Goal: Transaction & Acquisition: Purchase product/service

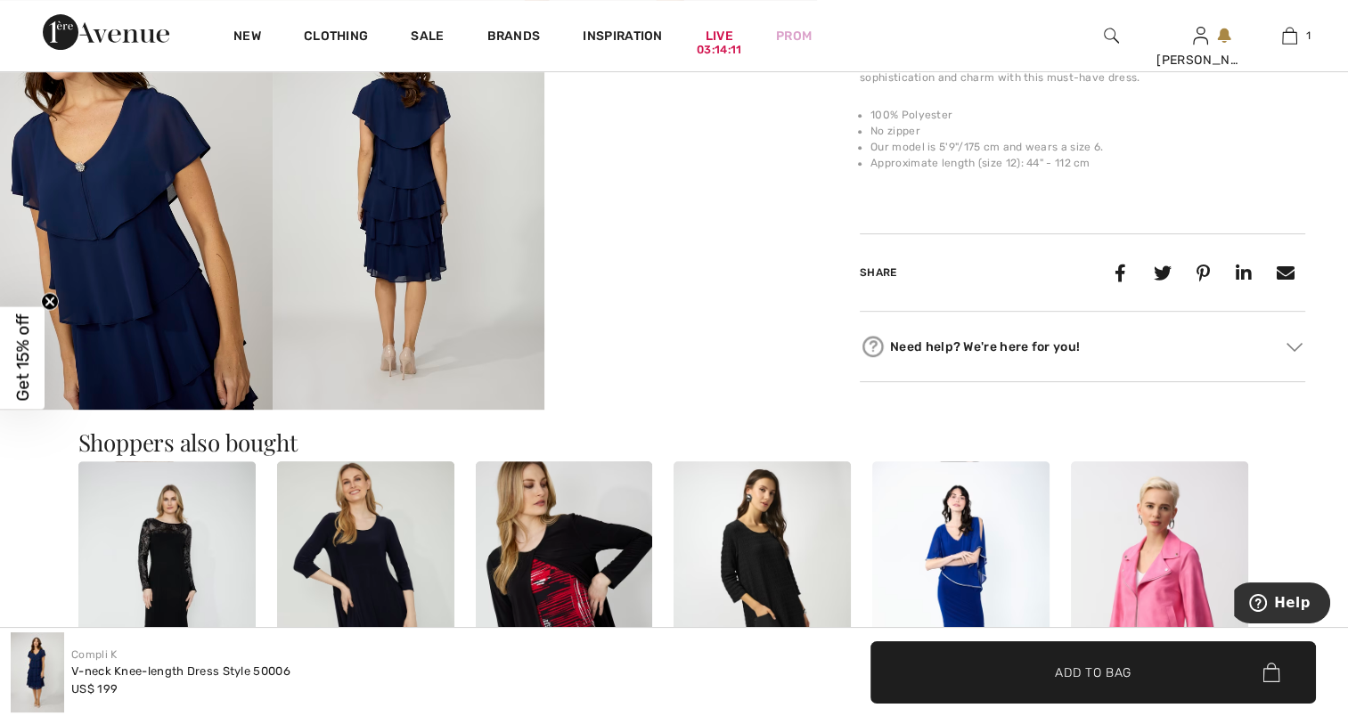
scroll to position [713, 0]
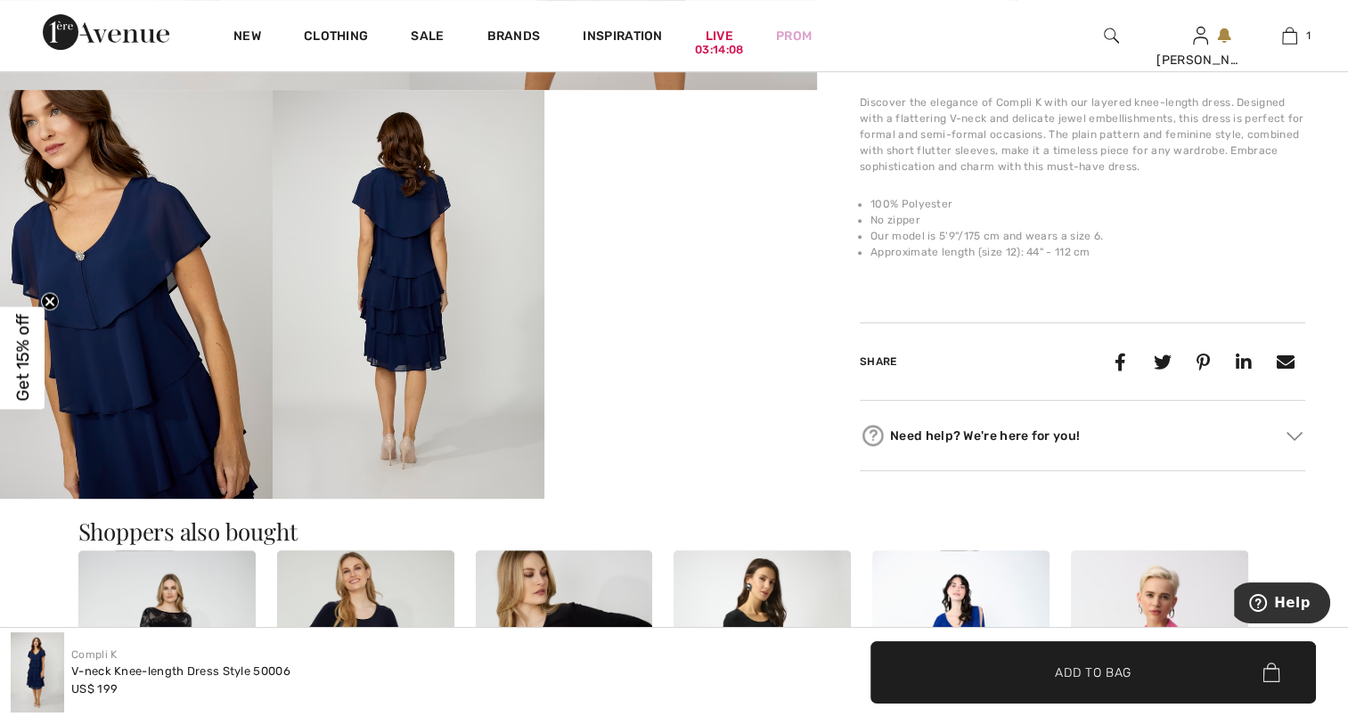
click at [151, 314] on img at bounding box center [136, 294] width 273 height 408
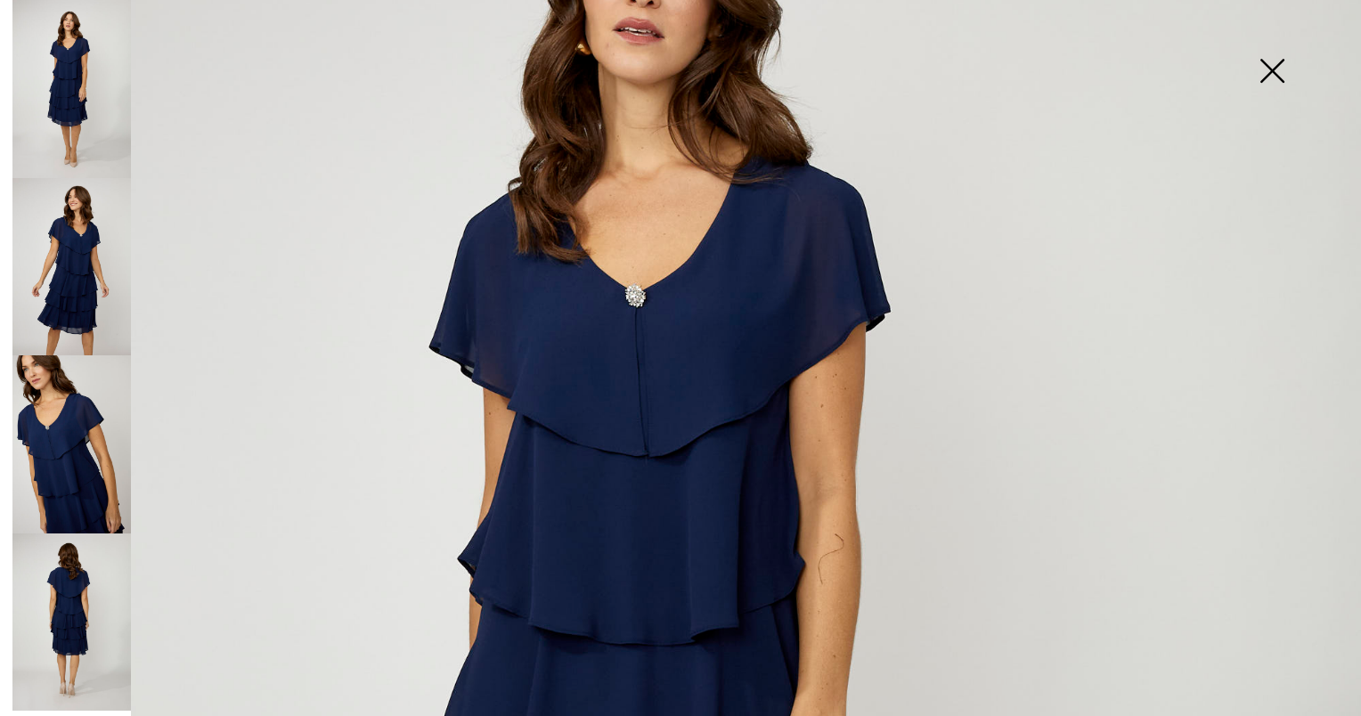
scroll to position [267, 0]
click at [61, 249] on img at bounding box center [71, 267] width 118 height 178
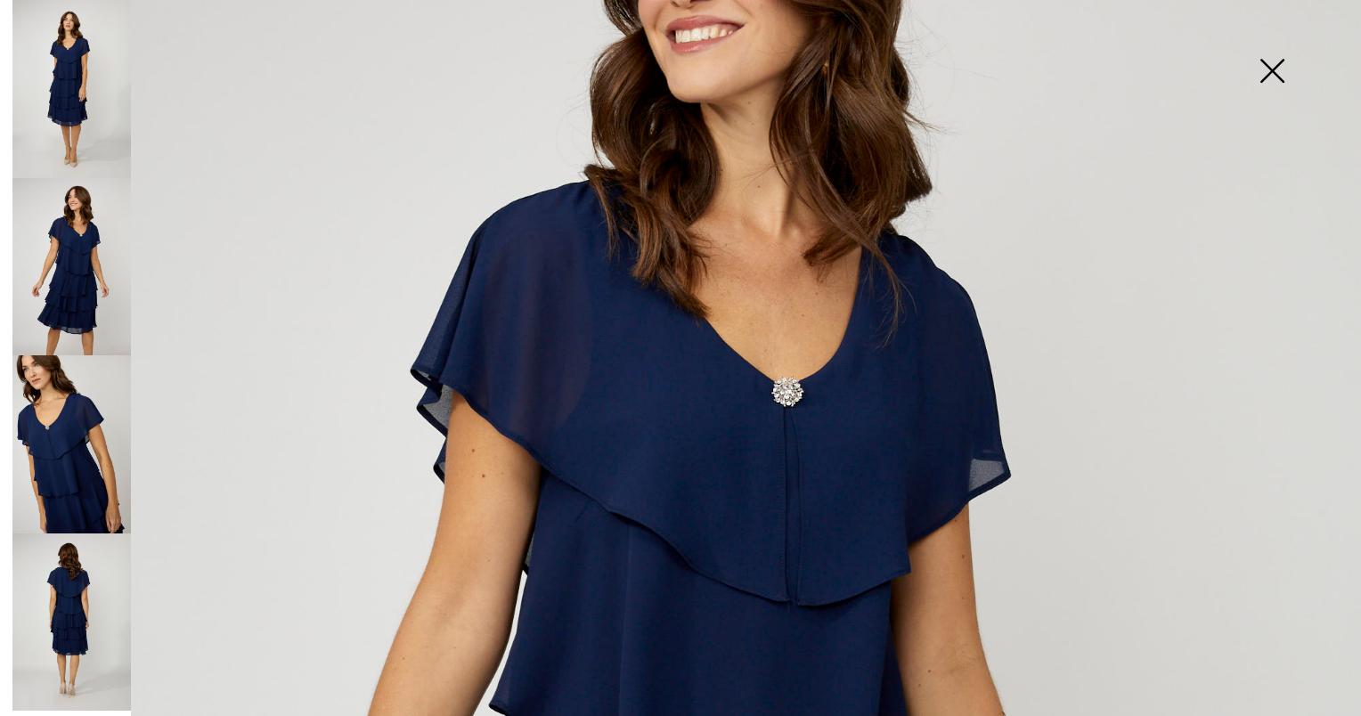
click at [55, 457] on img at bounding box center [71, 444] width 118 height 178
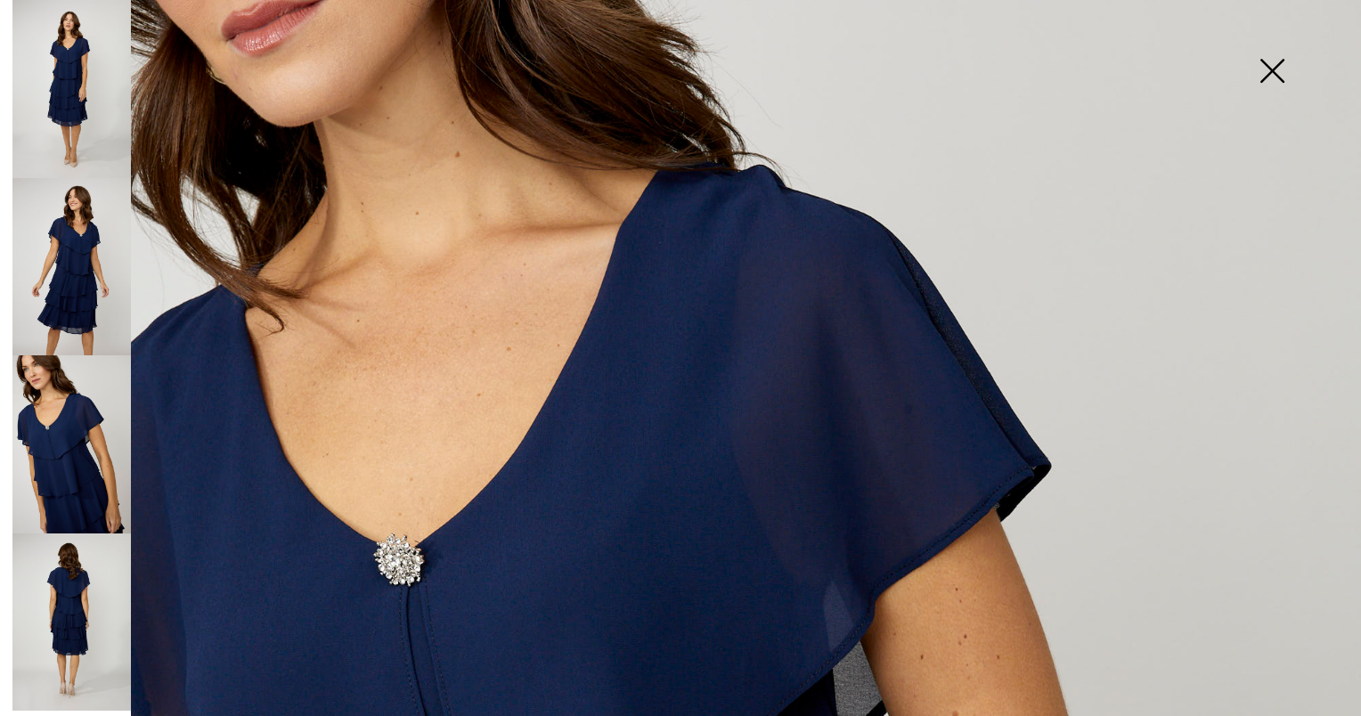
click at [1277, 62] on img at bounding box center [1272, 73] width 89 height 92
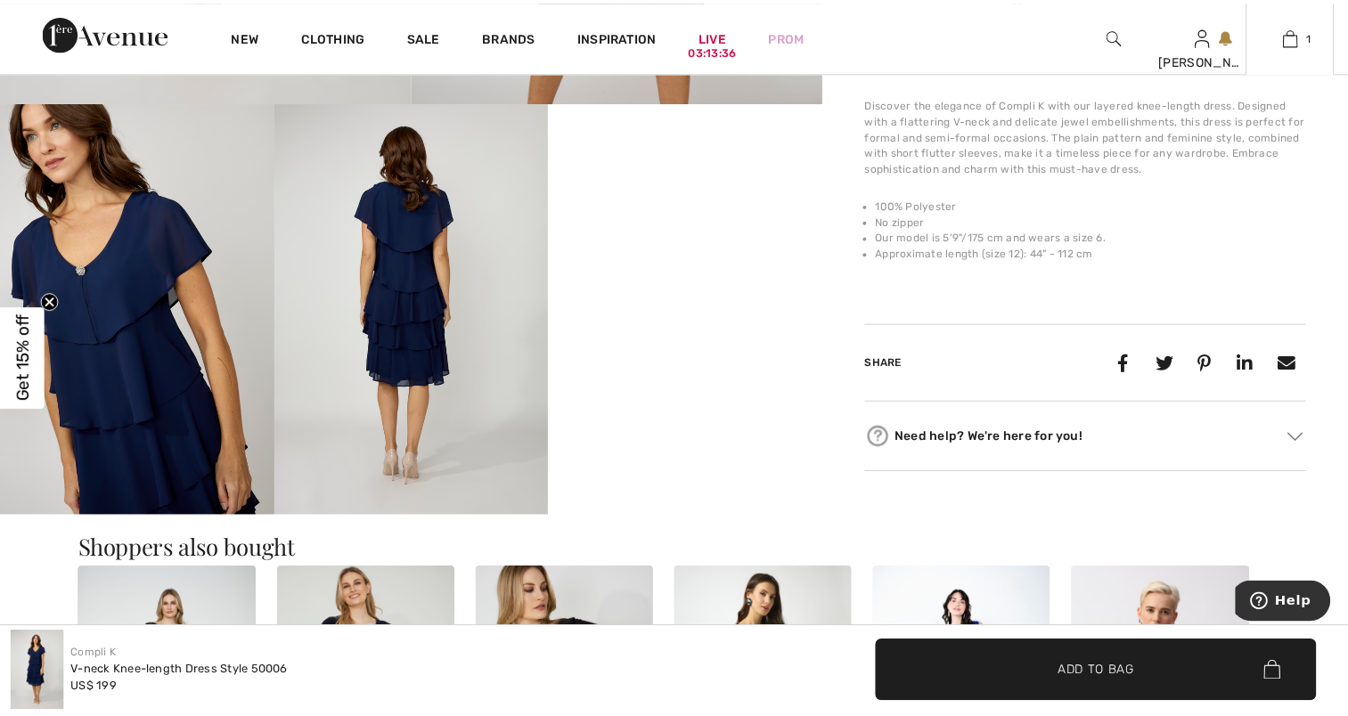
scroll to position [713, 0]
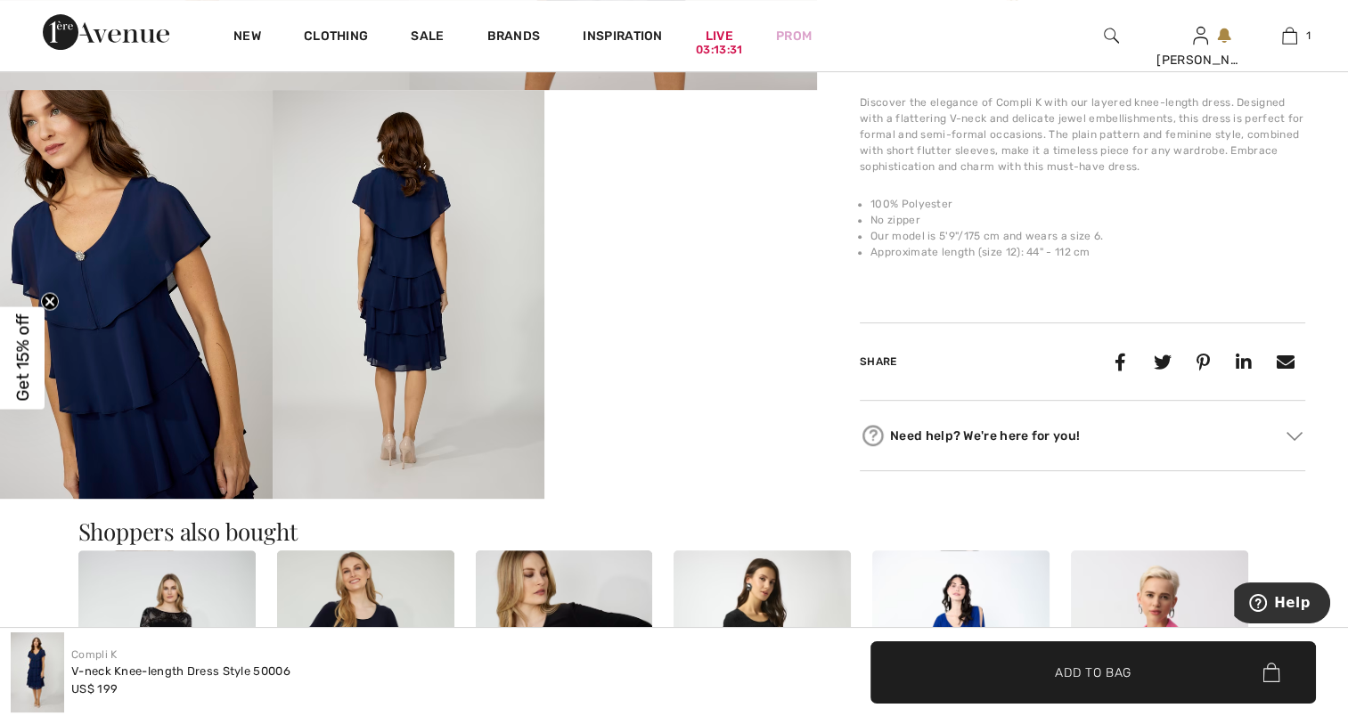
click at [135, 359] on img at bounding box center [136, 294] width 273 height 408
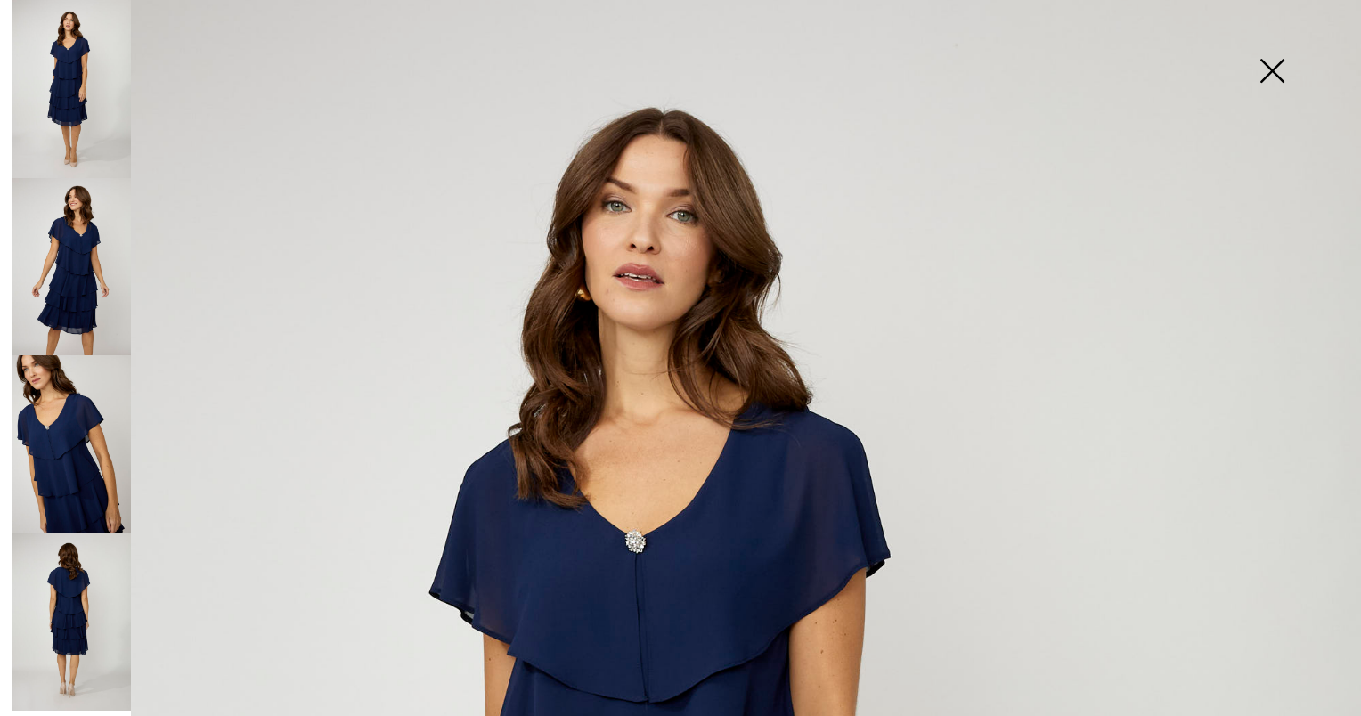
scroll to position [0, 0]
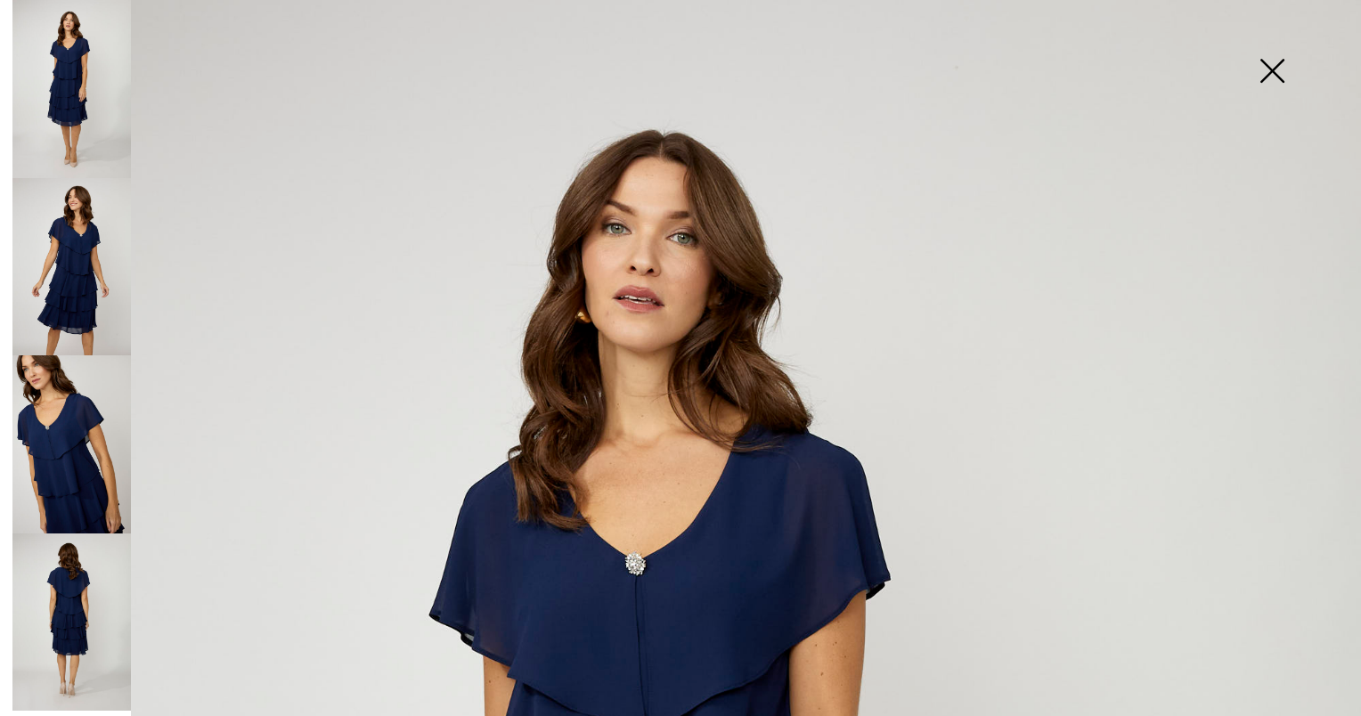
click at [53, 453] on img at bounding box center [71, 444] width 118 height 178
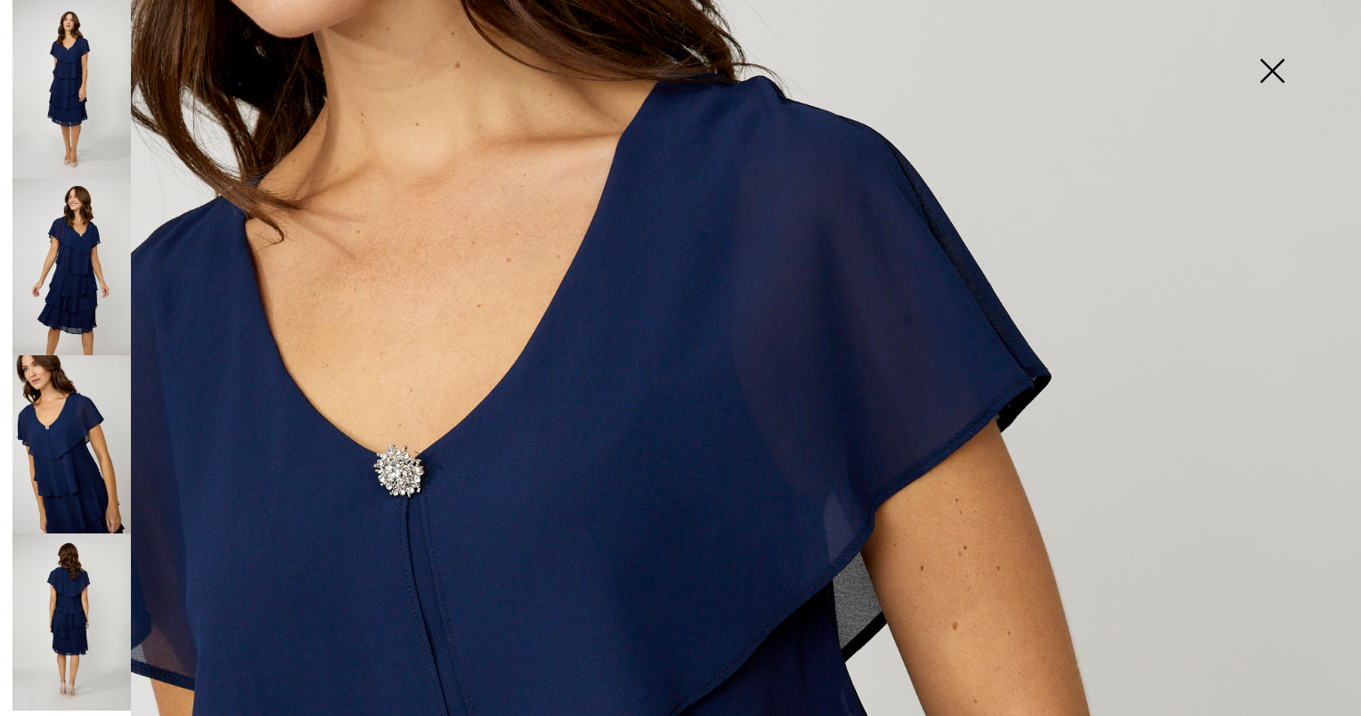
scroll to position [535, 0]
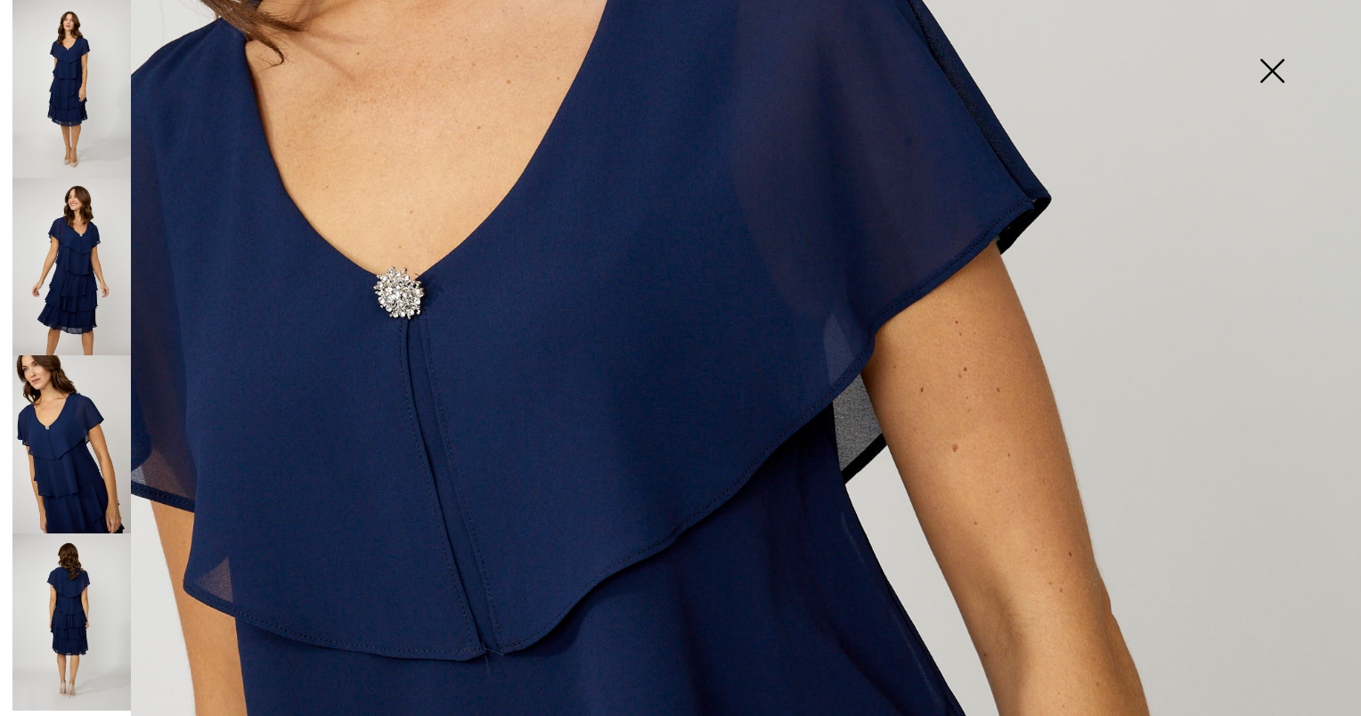
click at [71, 232] on img at bounding box center [71, 267] width 118 height 178
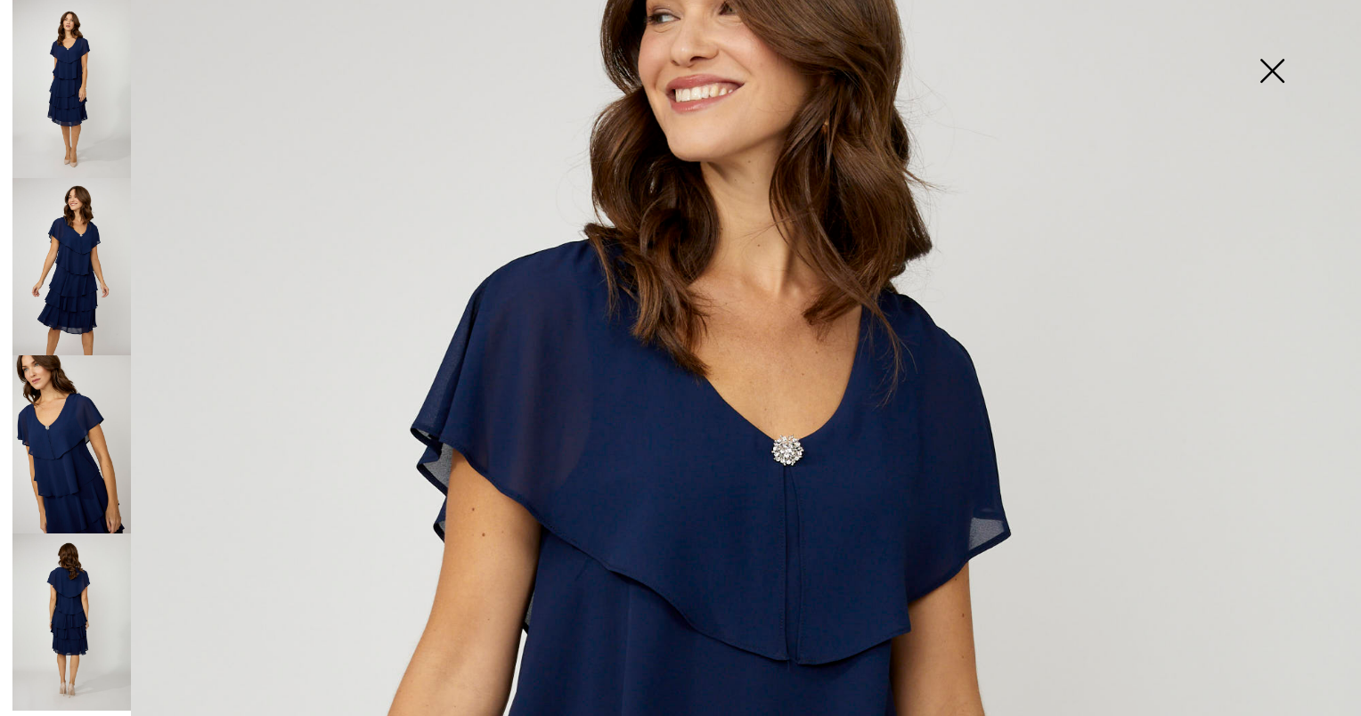
scroll to position [178, 0]
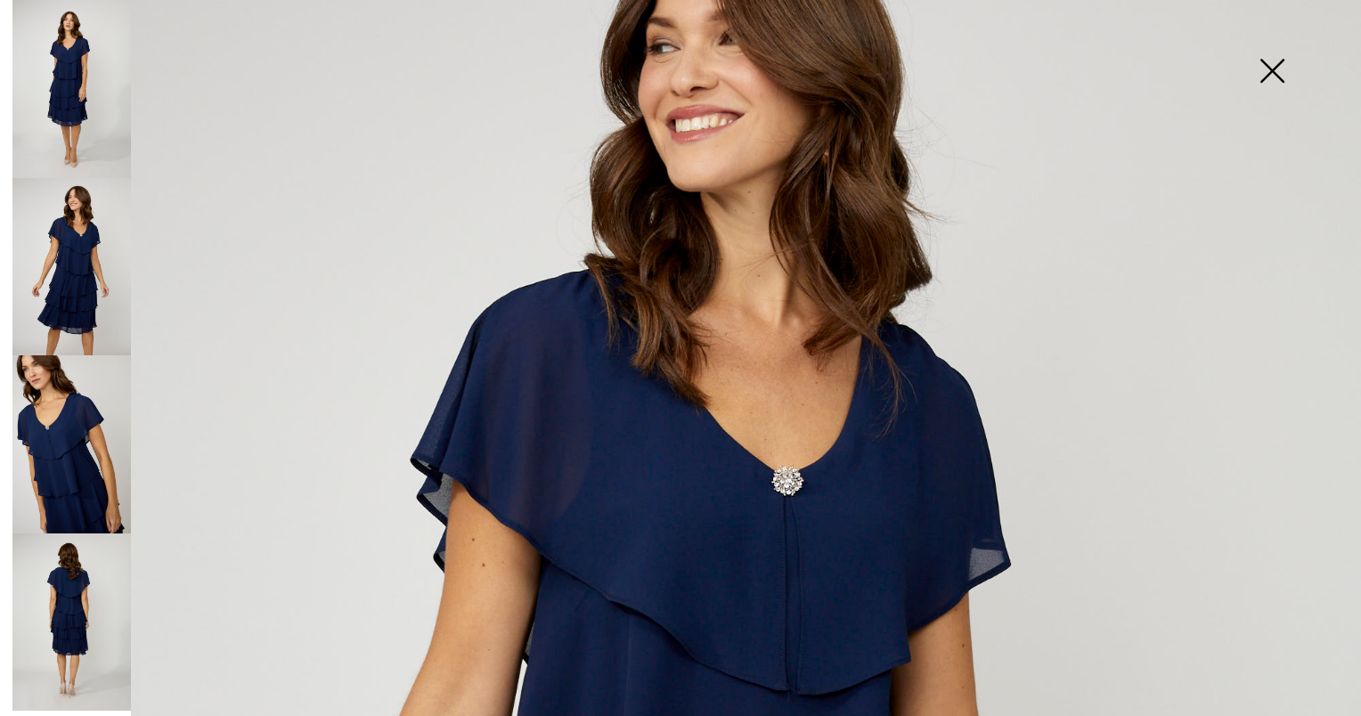
click at [86, 55] on img at bounding box center [71, 89] width 118 height 178
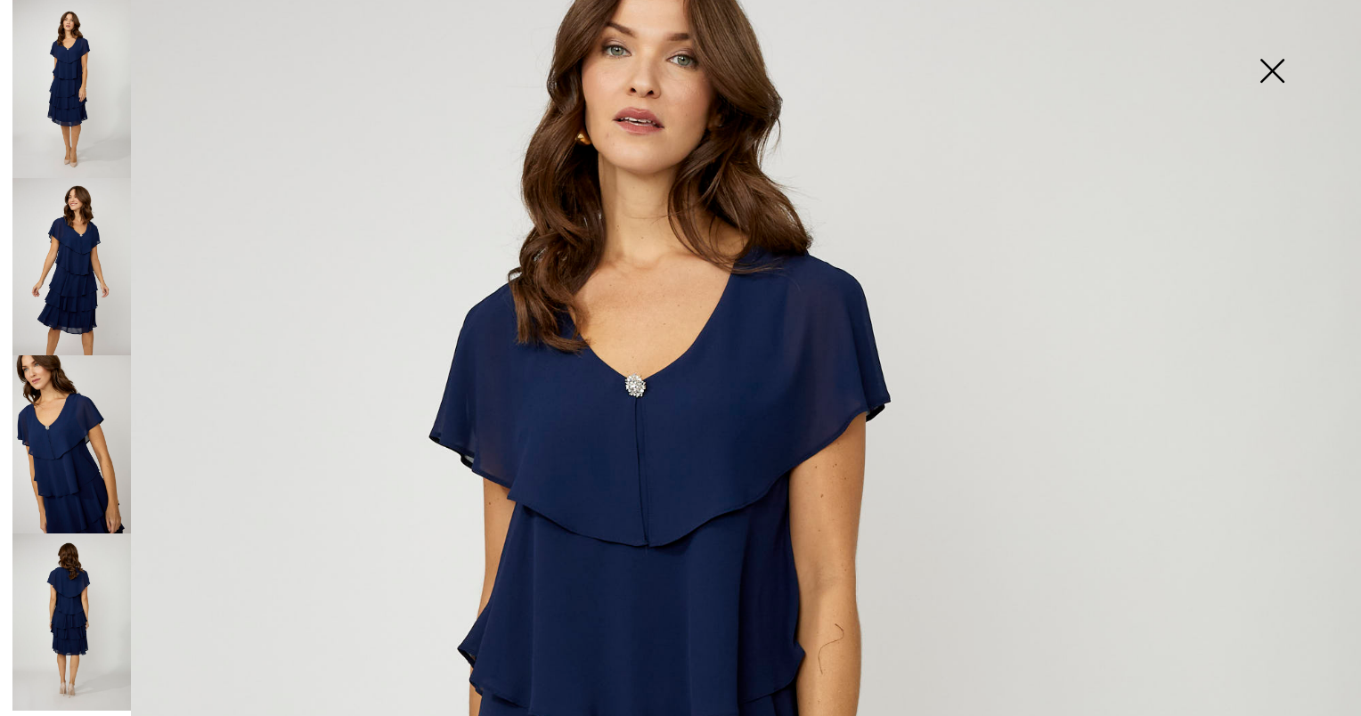
click at [60, 235] on img at bounding box center [71, 267] width 118 height 178
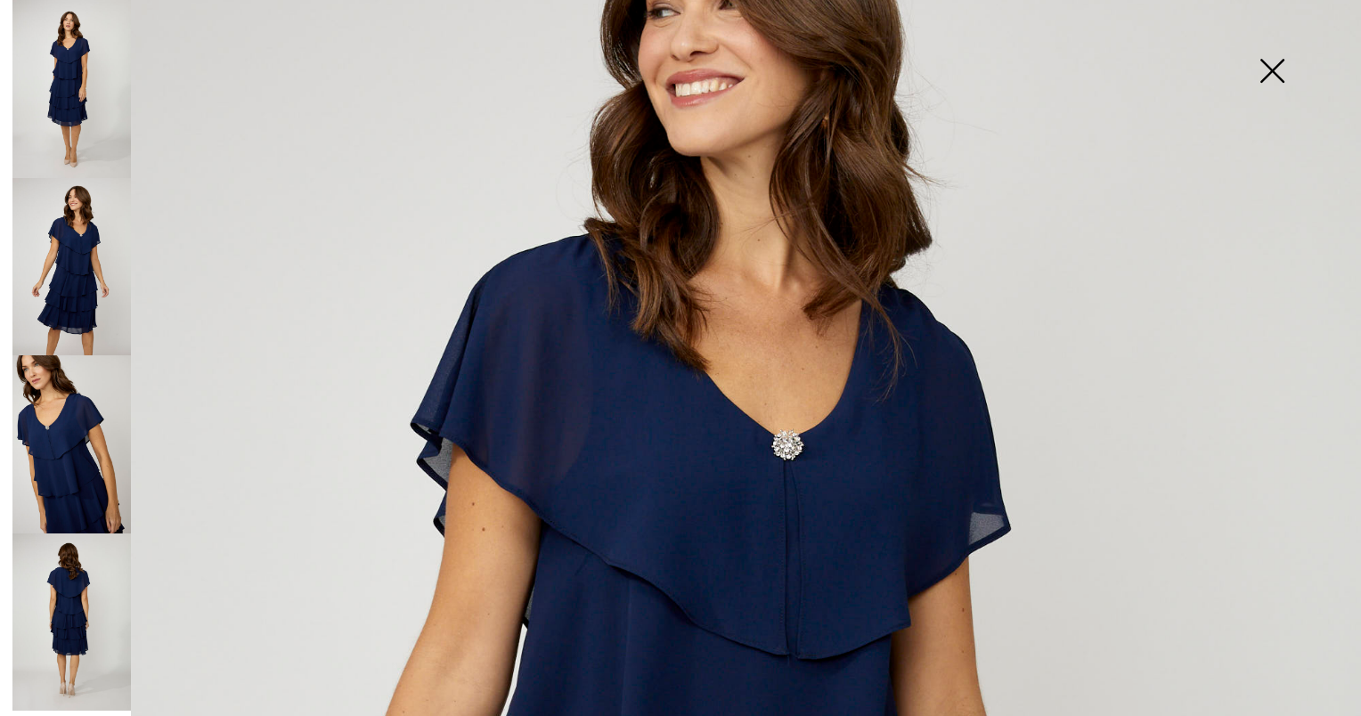
scroll to position [267, 0]
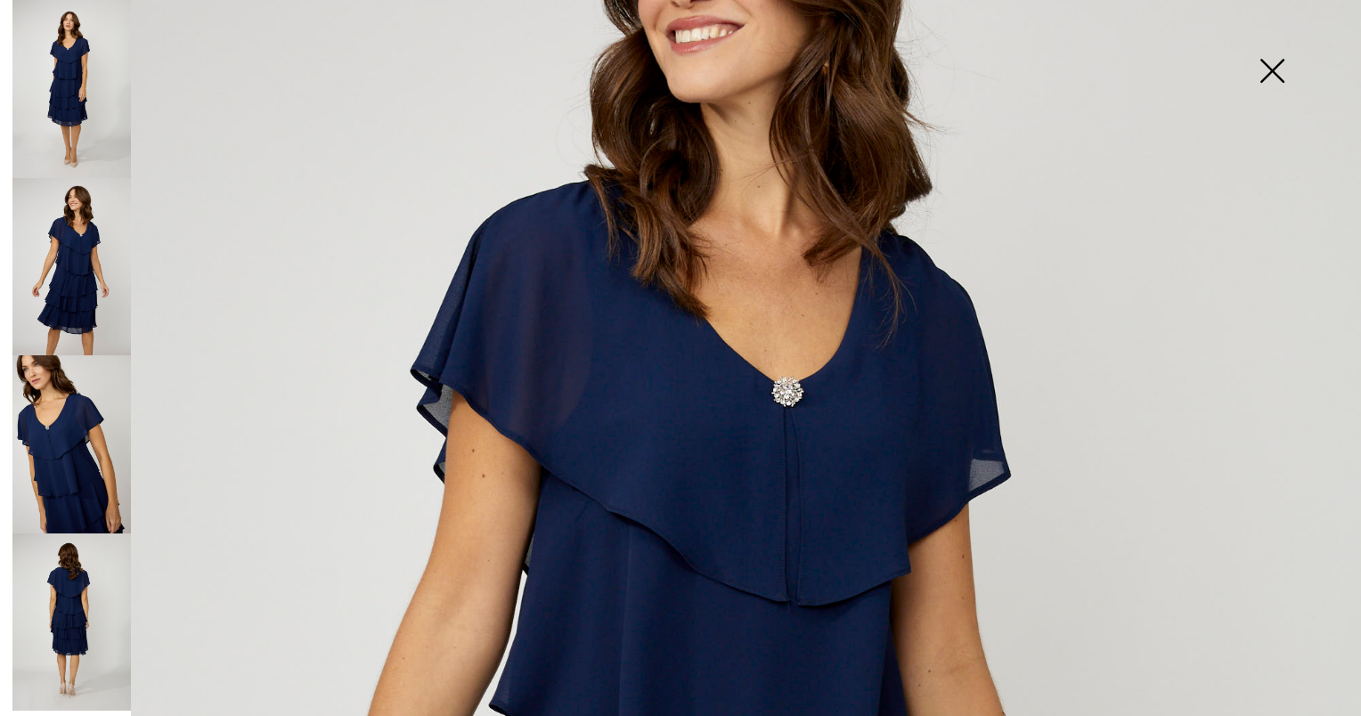
click at [78, 563] on img at bounding box center [71, 623] width 118 height 178
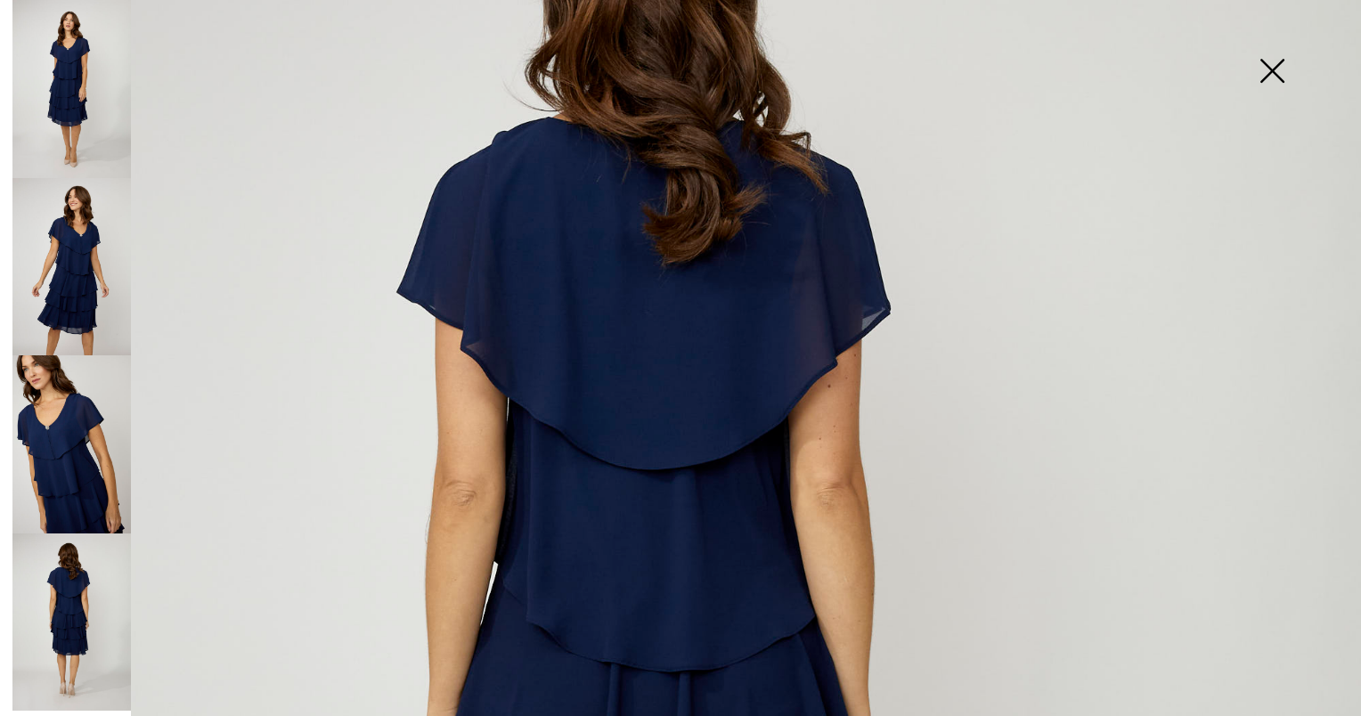
click at [91, 453] on img at bounding box center [71, 444] width 118 height 178
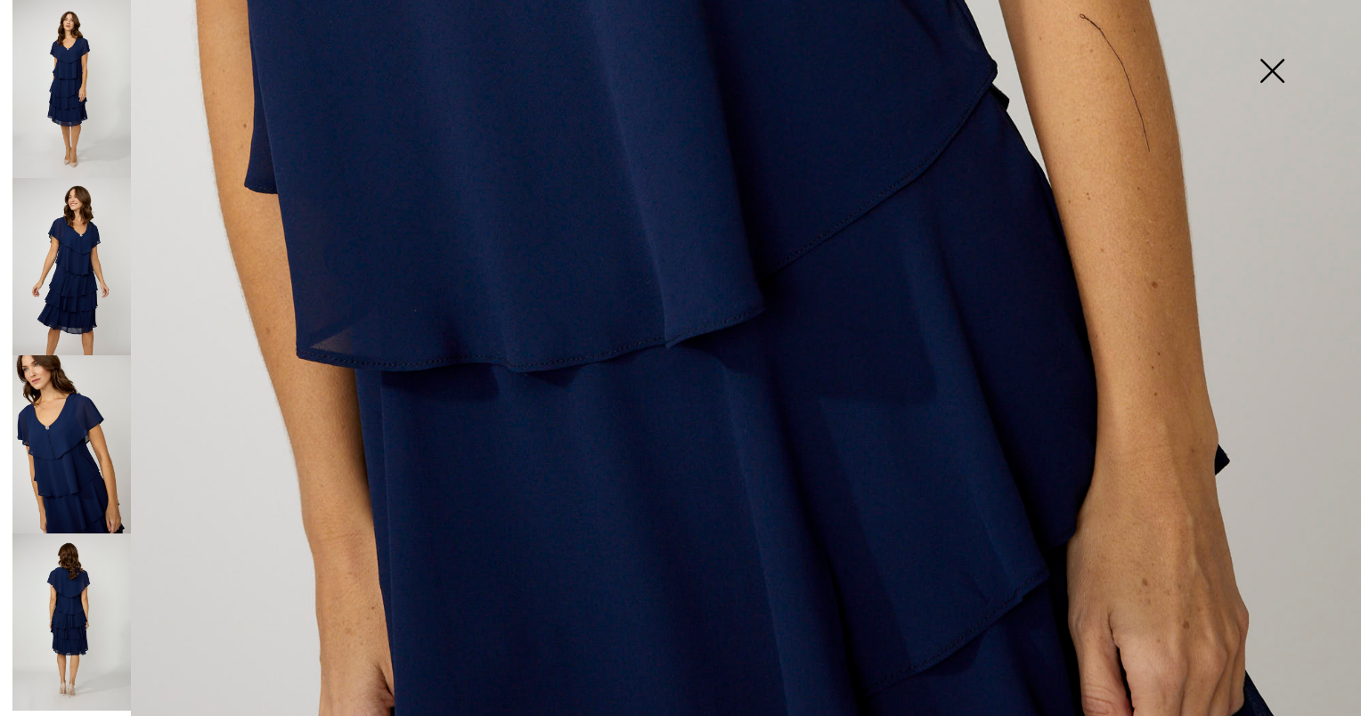
scroll to position [1305, 0]
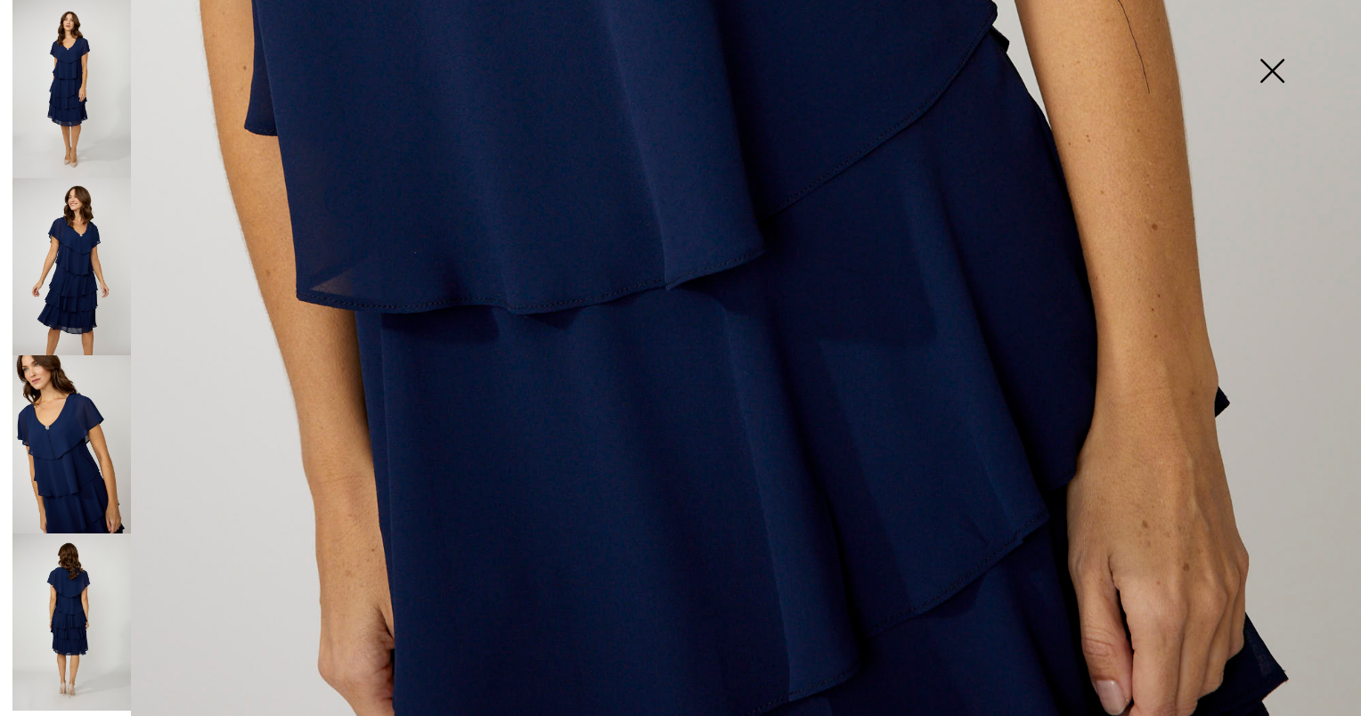
click at [1275, 65] on img at bounding box center [1272, 73] width 89 height 92
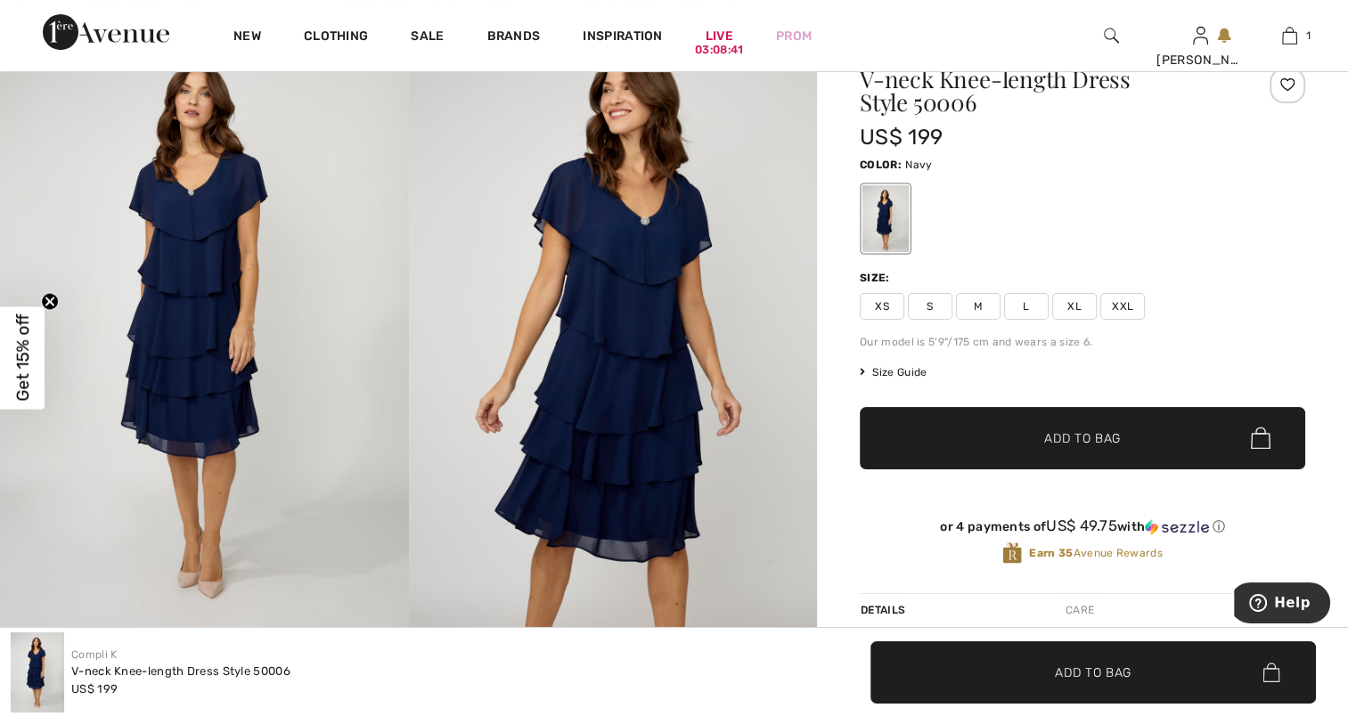
scroll to position [178, 0]
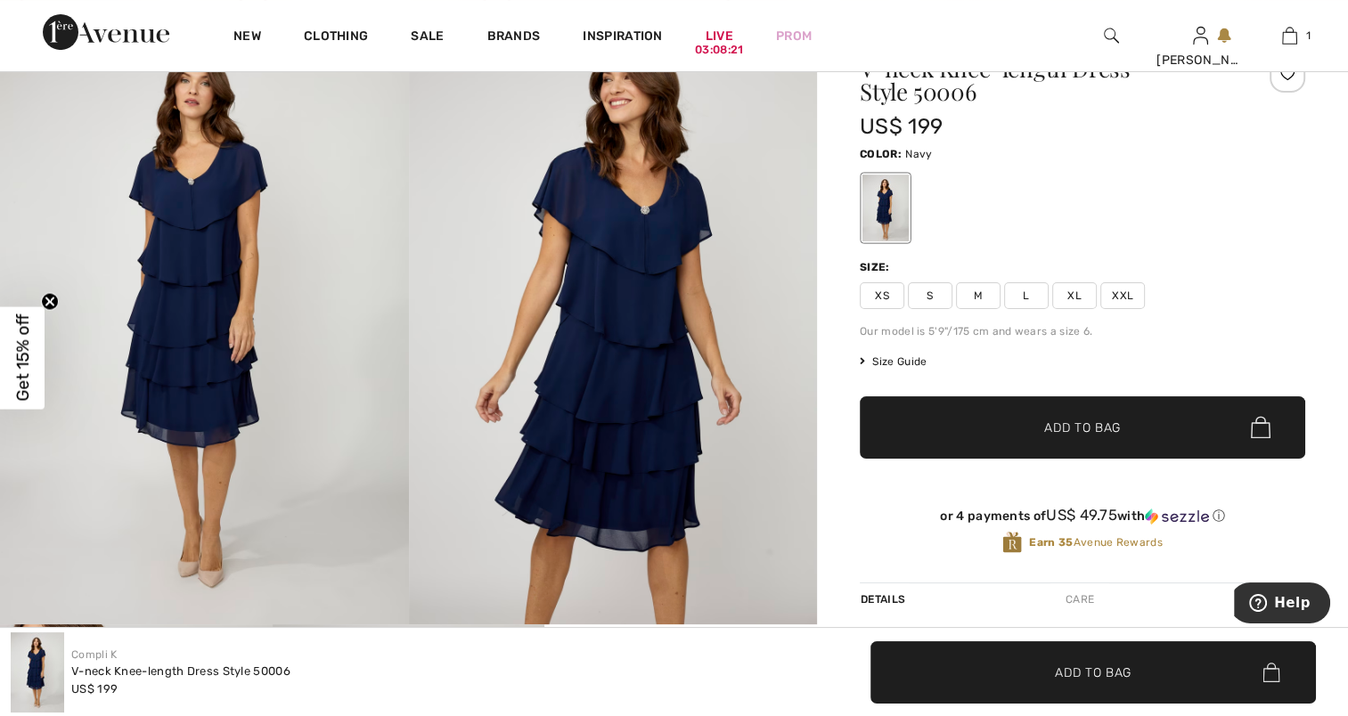
click at [1023, 295] on span "L" at bounding box center [1026, 295] width 45 height 27
click at [1033, 421] on span "✔ Added to Bag" at bounding box center [1055, 427] width 109 height 19
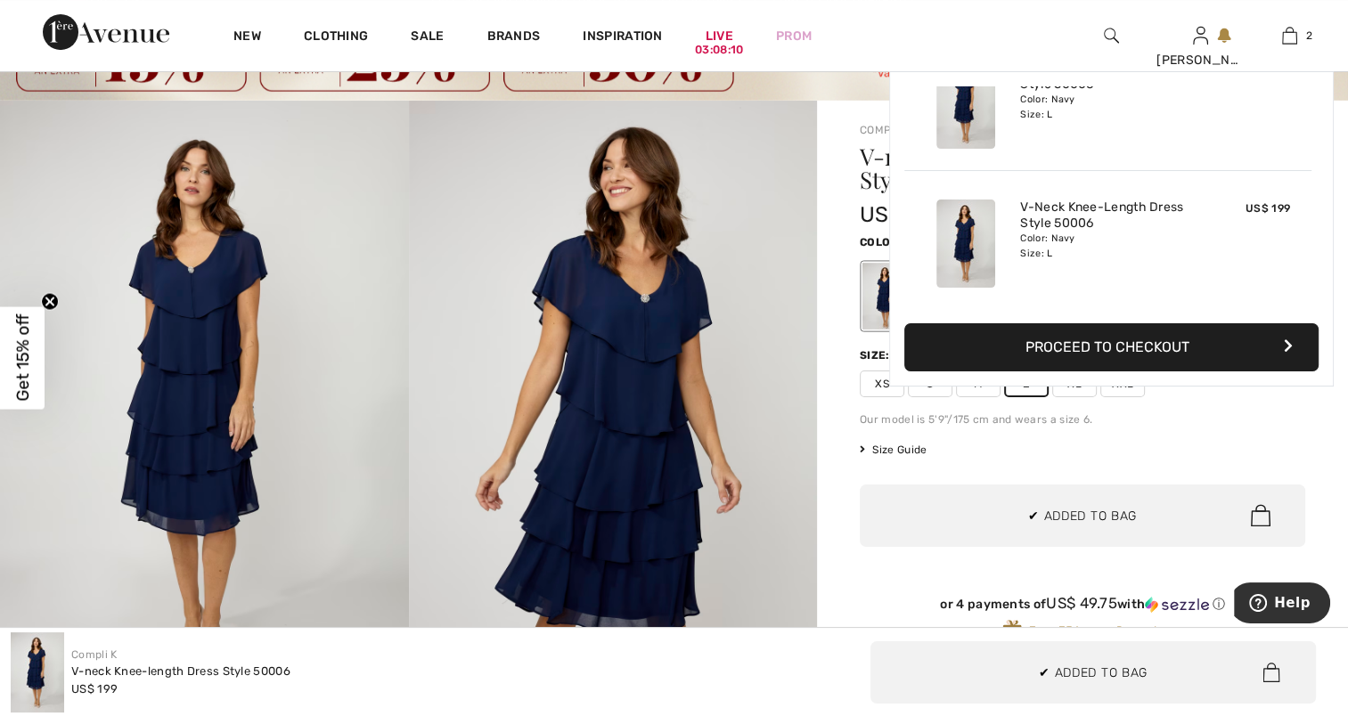
scroll to position [0, 0]
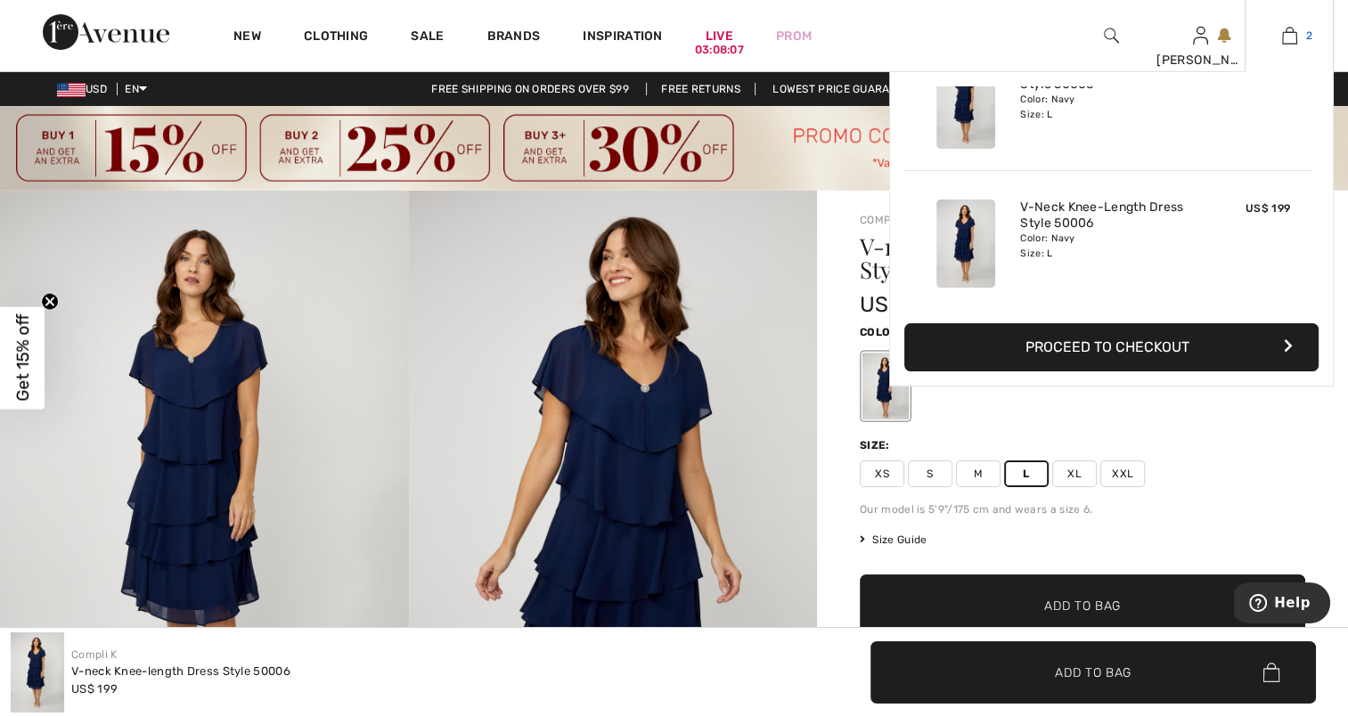
click at [1294, 39] on img at bounding box center [1289, 35] width 15 height 21
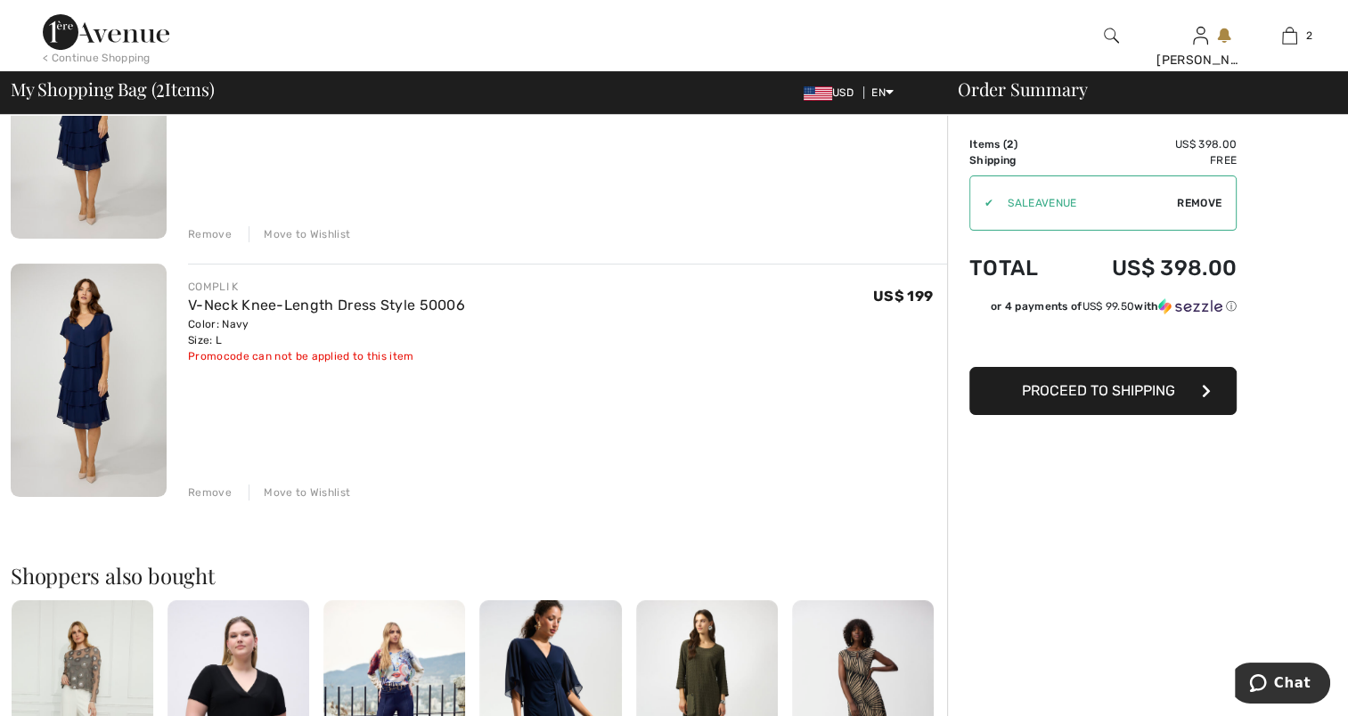
scroll to position [267, 0]
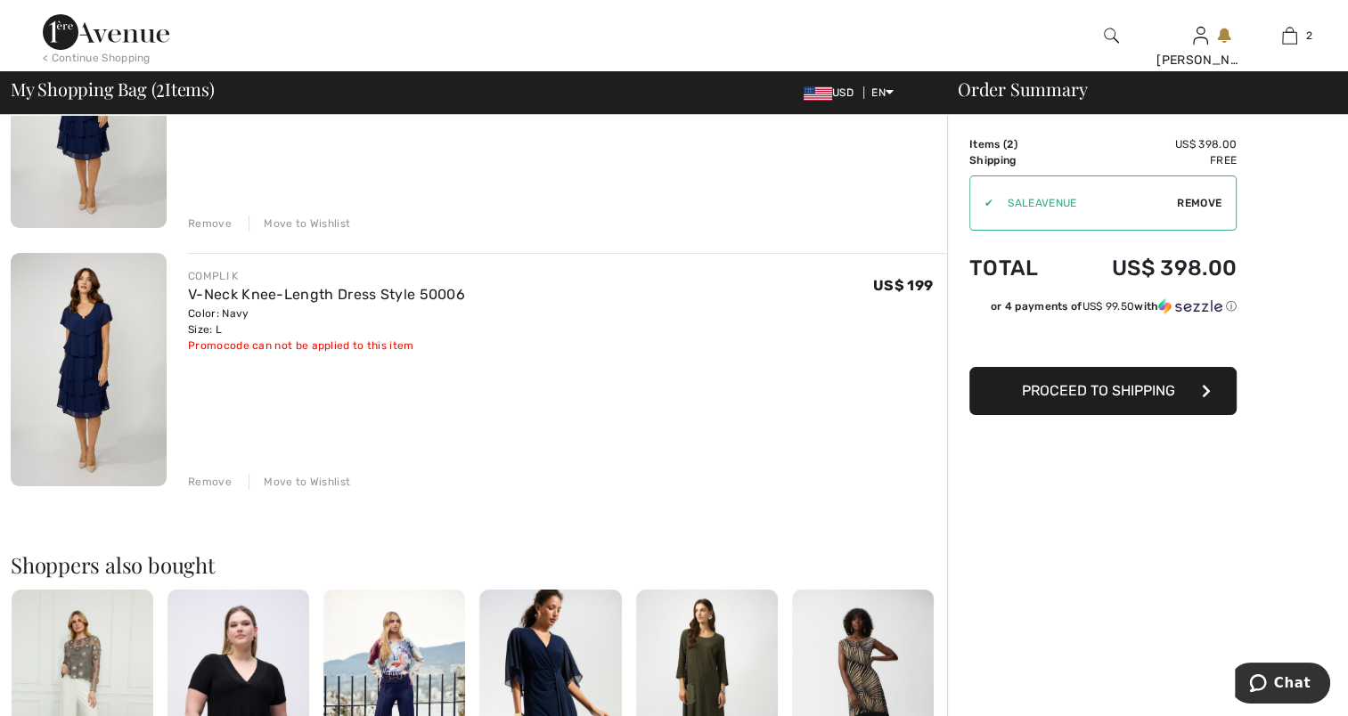
click at [206, 478] on div "Remove" at bounding box center [210, 482] width 44 height 16
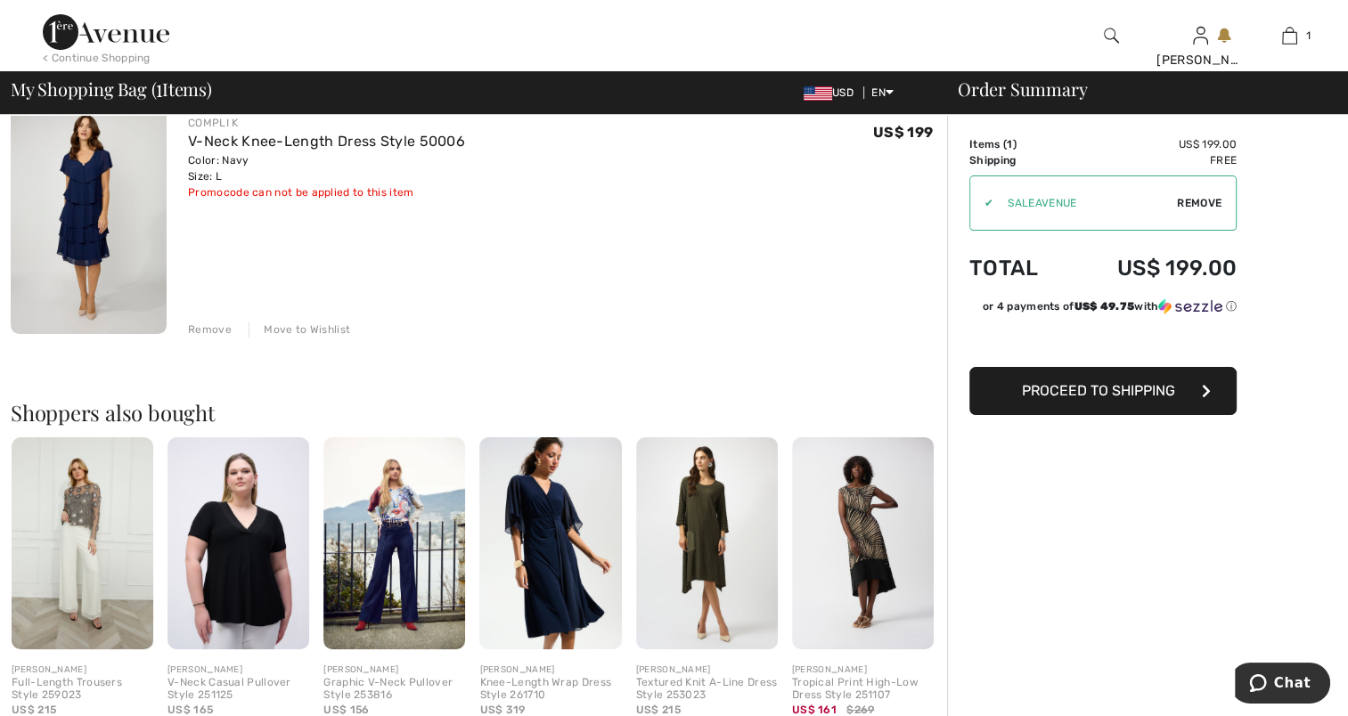
scroll to position [0, 0]
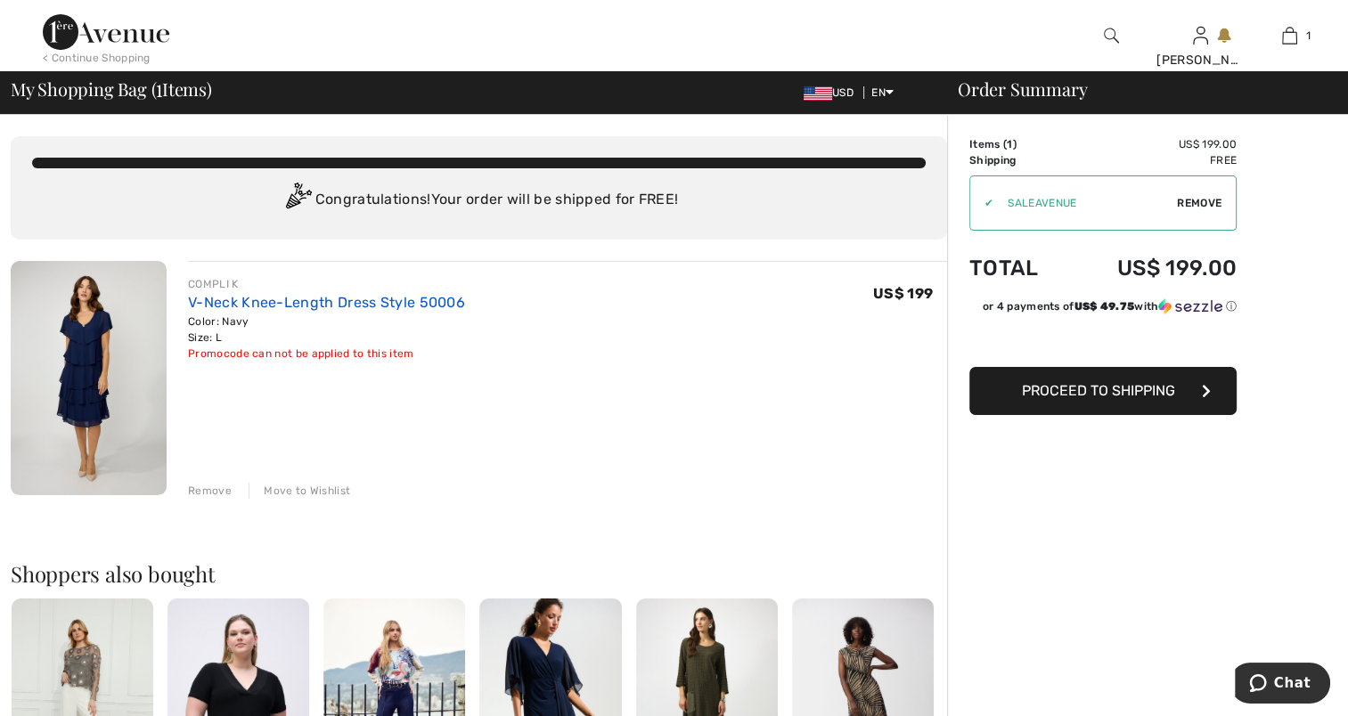
click at [219, 303] on link "V-Neck Knee-Length Dress Style 50006" at bounding box center [326, 302] width 277 height 17
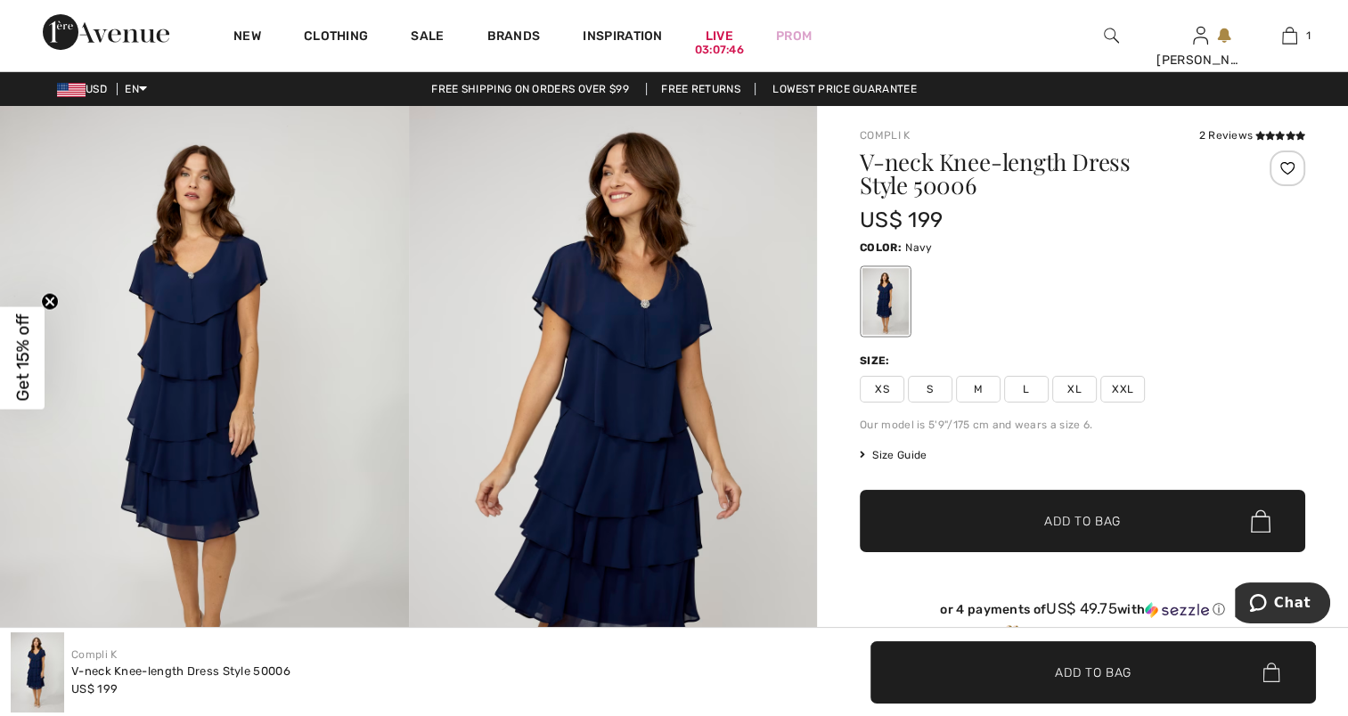
click at [904, 456] on span "Size Guide" at bounding box center [893, 455] width 67 height 16
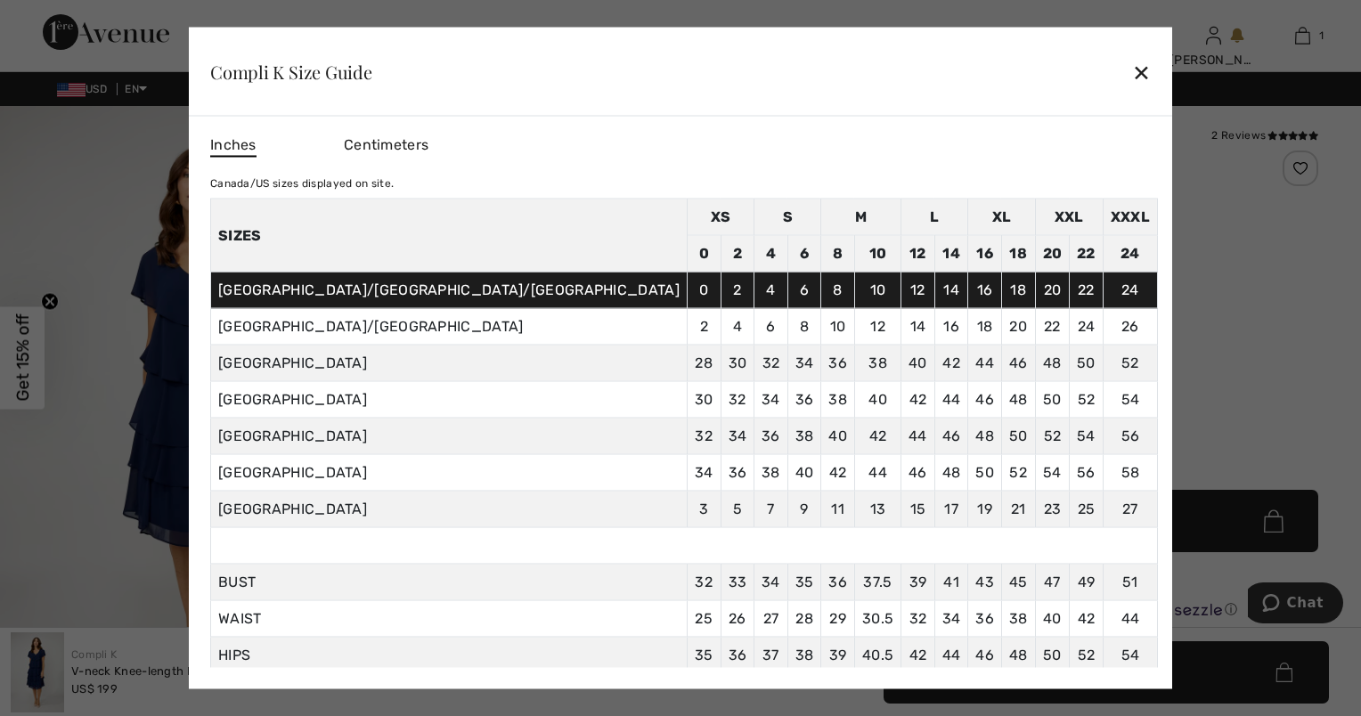
click at [1132, 71] on div "✕" at bounding box center [1141, 71] width 19 height 37
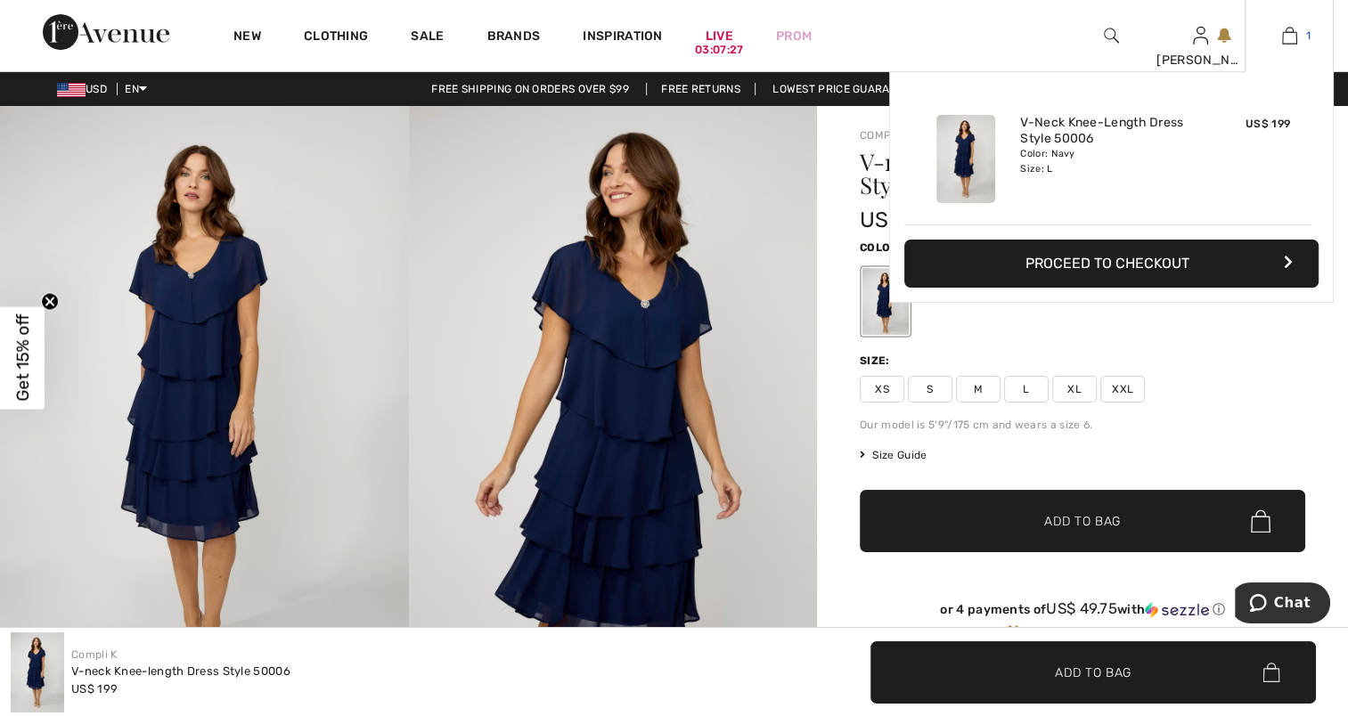
click at [1290, 37] on img at bounding box center [1289, 35] width 15 height 21
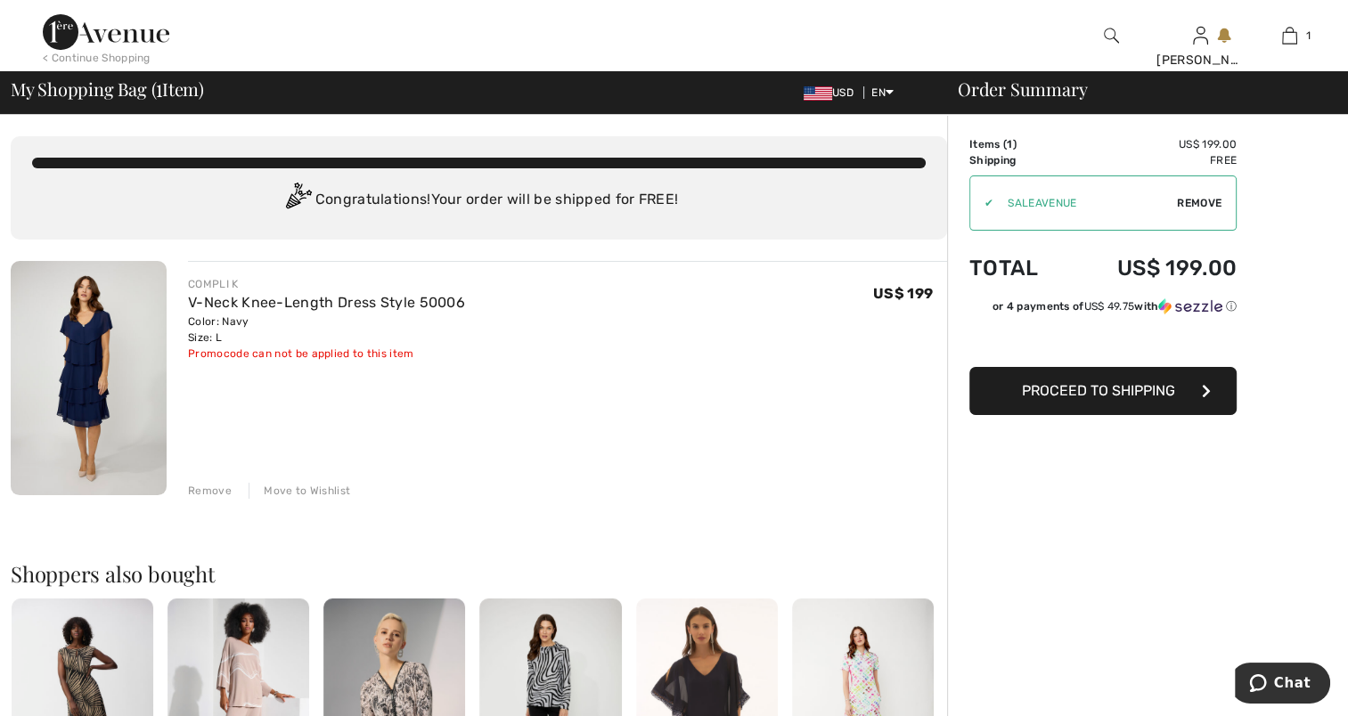
click at [1083, 382] on span "Proceed to Shipping" at bounding box center [1098, 390] width 153 height 17
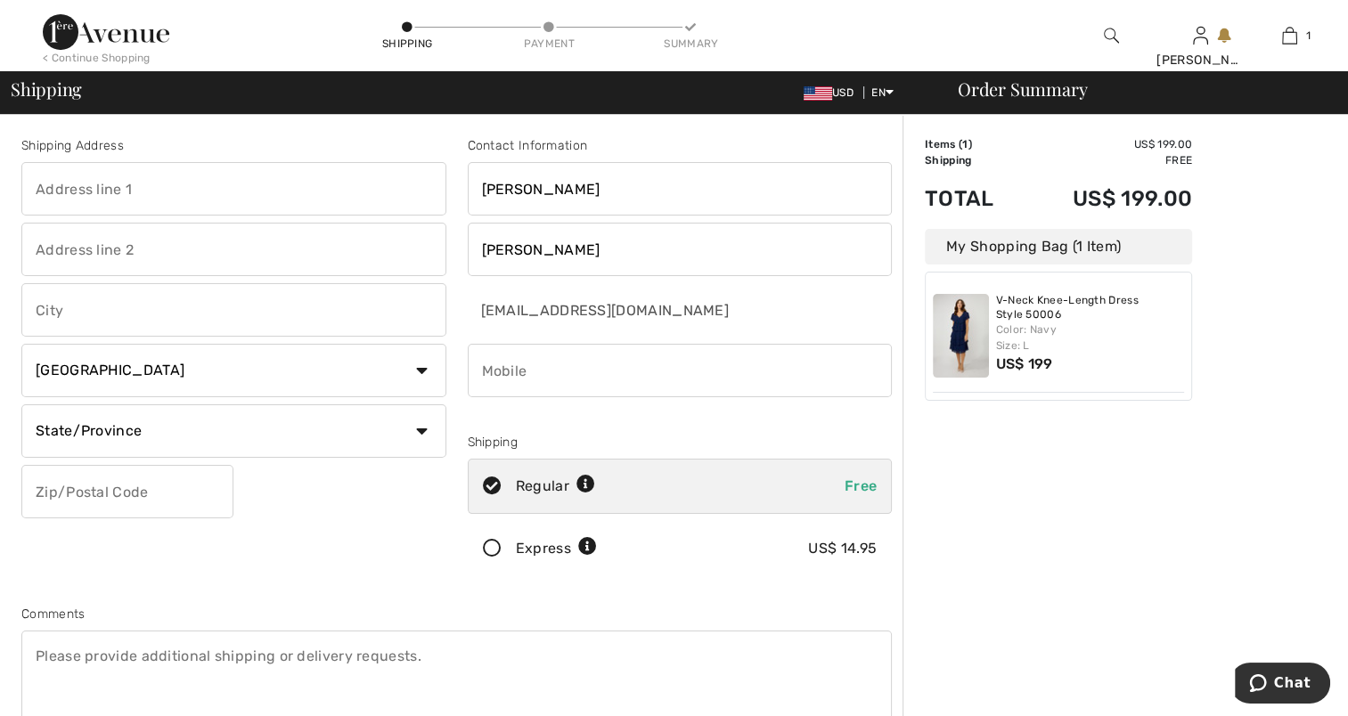
click at [249, 189] on input "text" at bounding box center [233, 188] width 425 height 53
type input "[STREET_ADDRESS][PERSON_NAME]"
type input "Marshfield"
select select "US"
type input "02050"
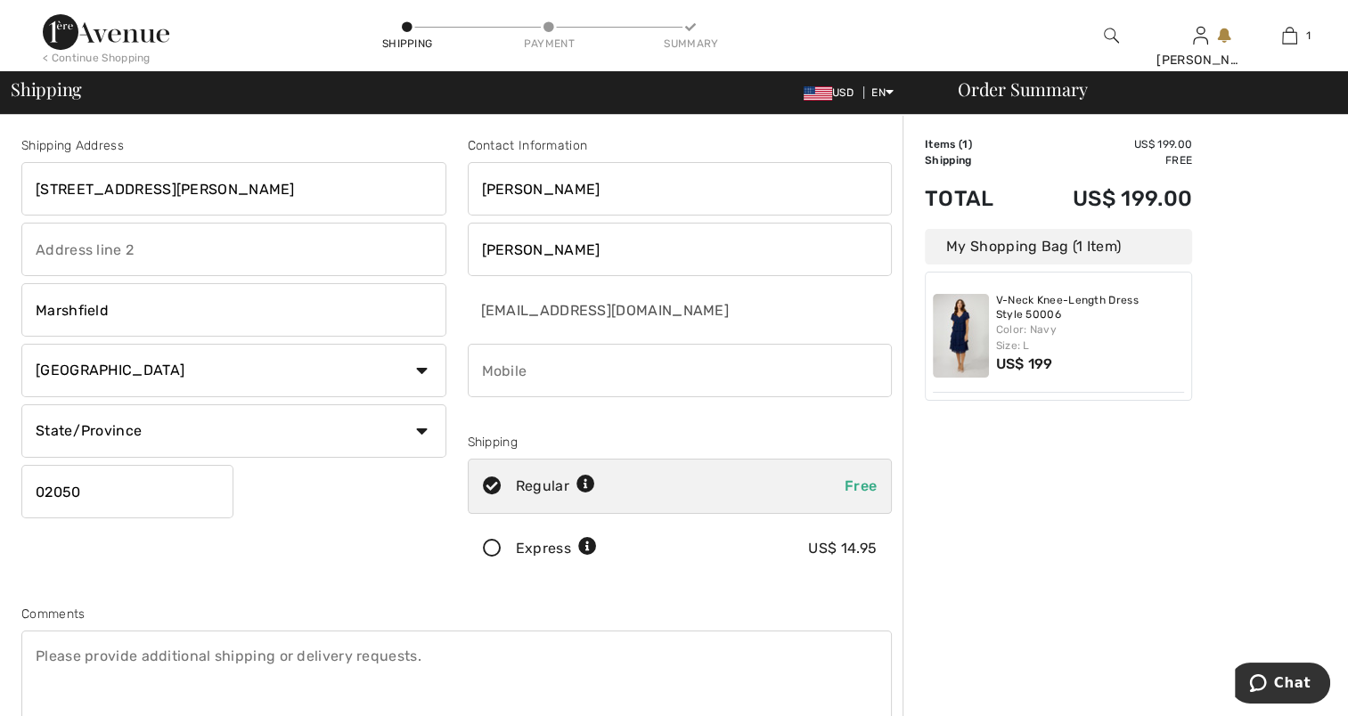
type input "6176802255"
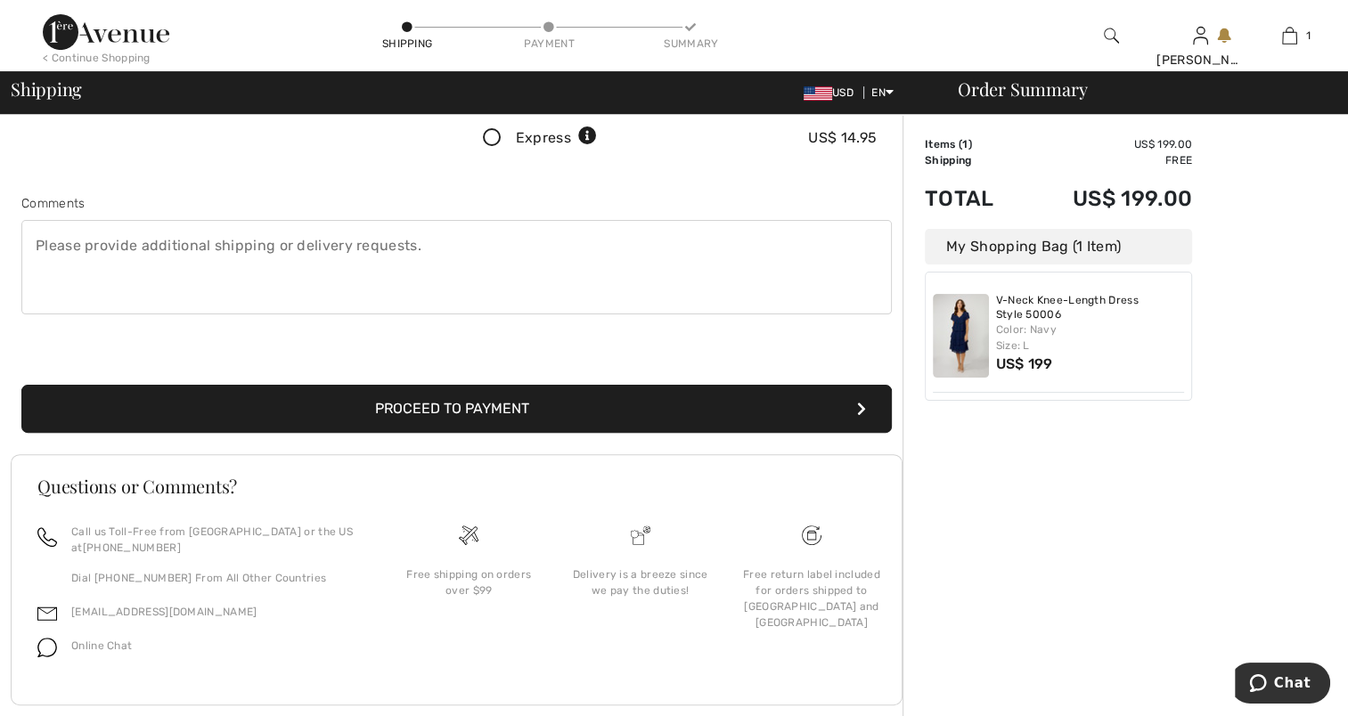
scroll to position [442, 0]
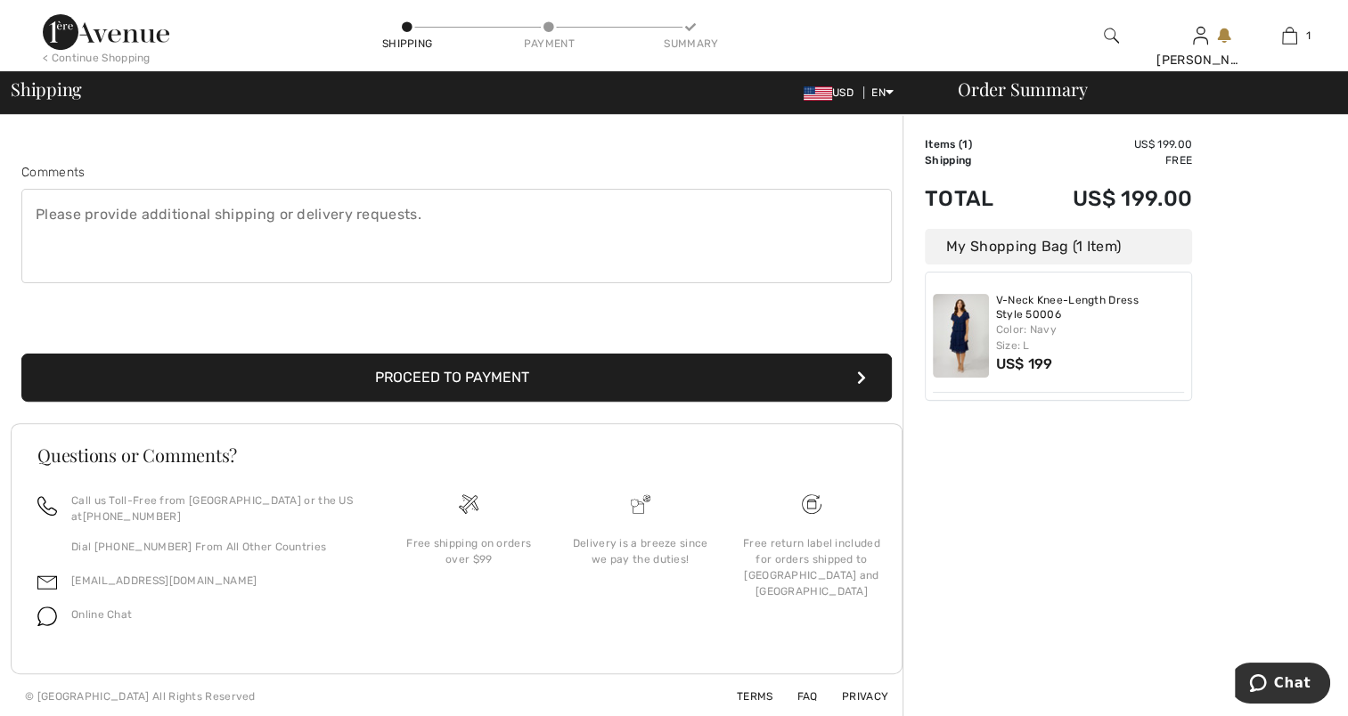
click at [447, 377] on button "Proceed to Payment" at bounding box center [456, 378] width 870 height 48
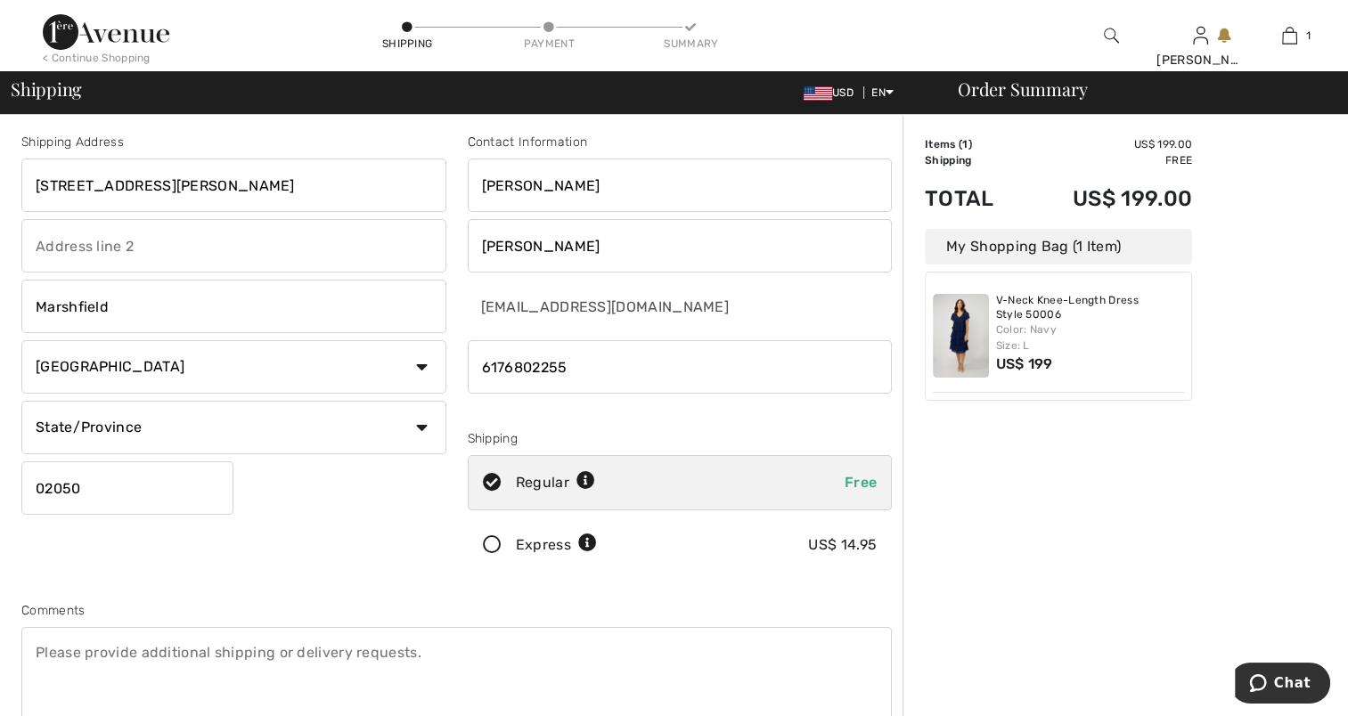
scroll to position [0, 0]
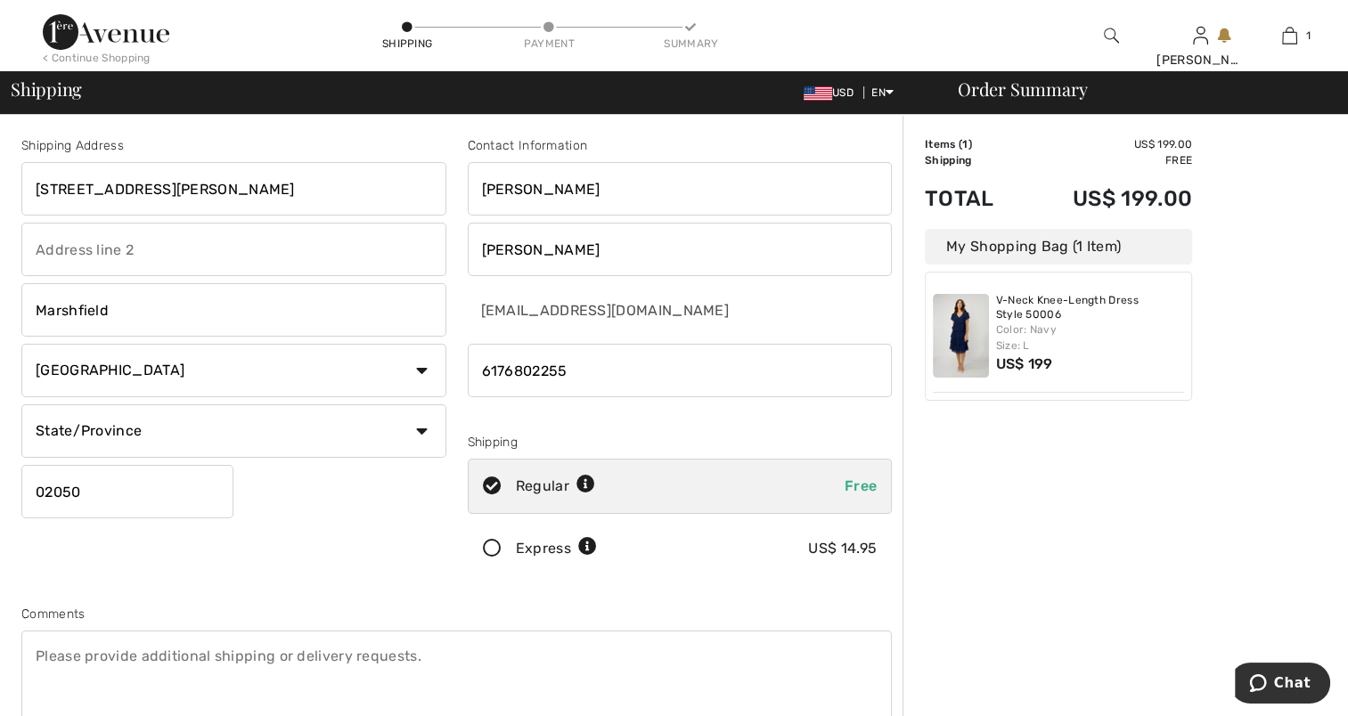
click at [419, 429] on select "State/Province Alabama Alaska American Samoa Arizona Arkansas California Colora…" at bounding box center [233, 430] width 425 height 53
select select "MA"
click at [21, 404] on select "State/Province Alabama Alaska American Samoa Arizona Arkansas California Colora…" at bounding box center [233, 430] width 425 height 53
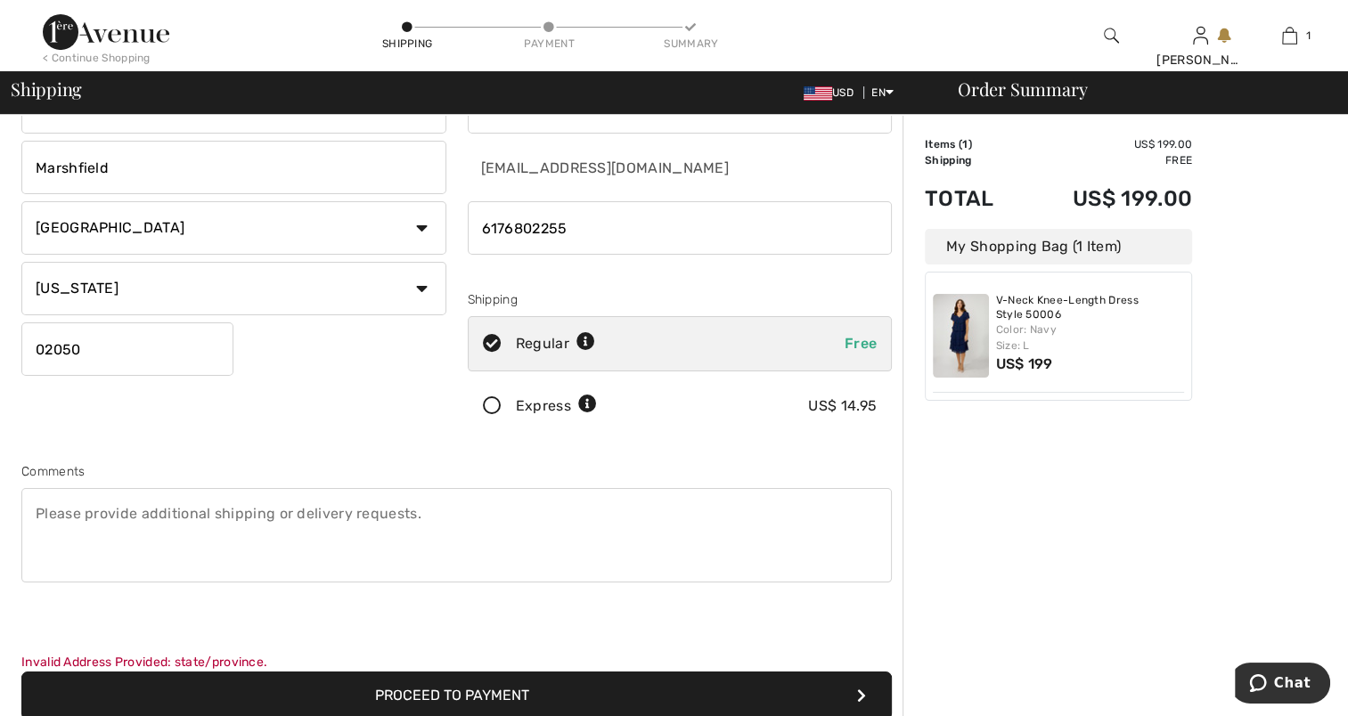
scroll to position [178, 0]
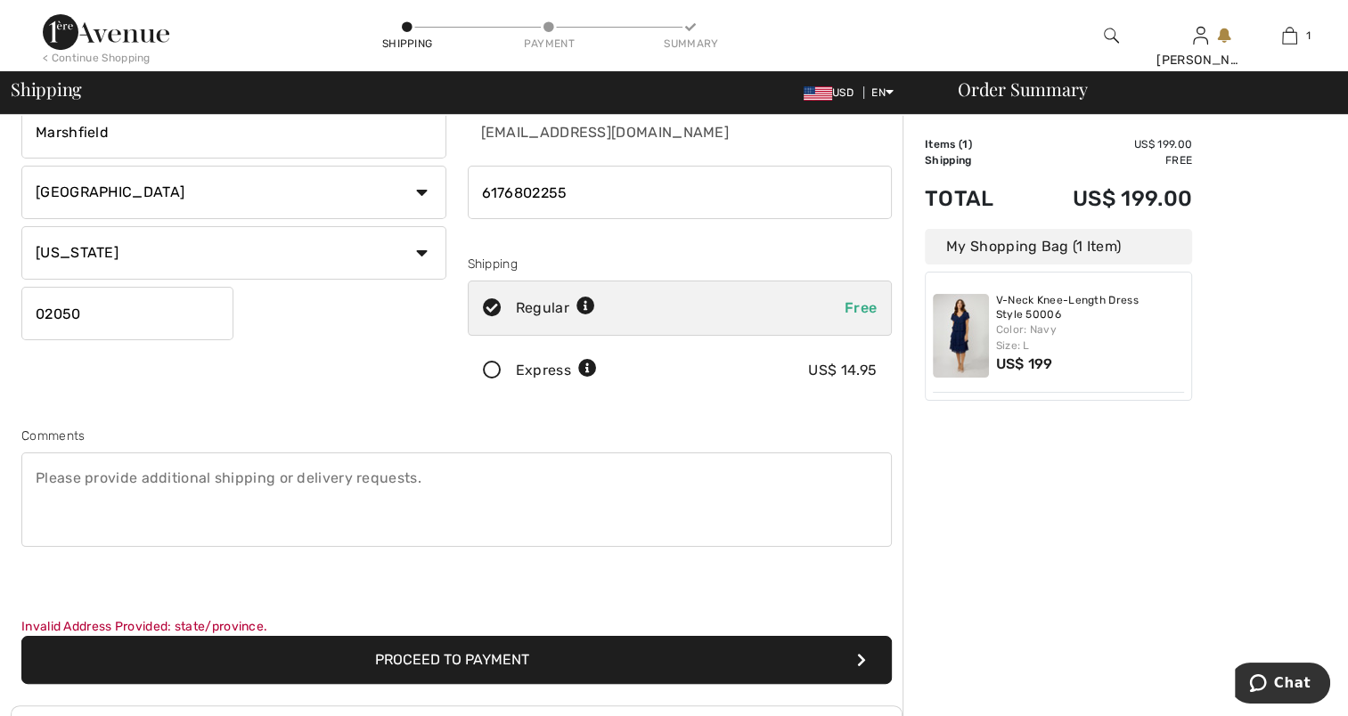
click at [713, 656] on button "Proceed to Payment" at bounding box center [456, 660] width 870 height 48
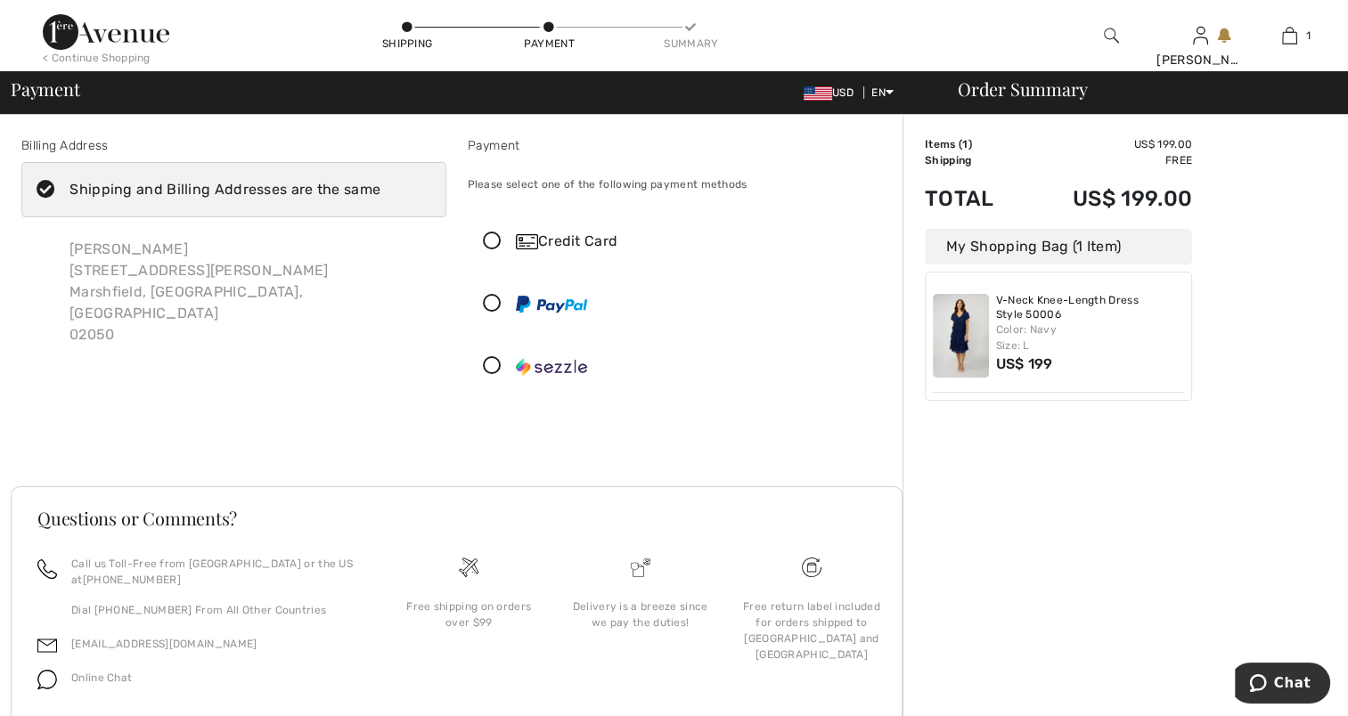
click at [490, 238] on icon at bounding box center [492, 242] width 47 height 19
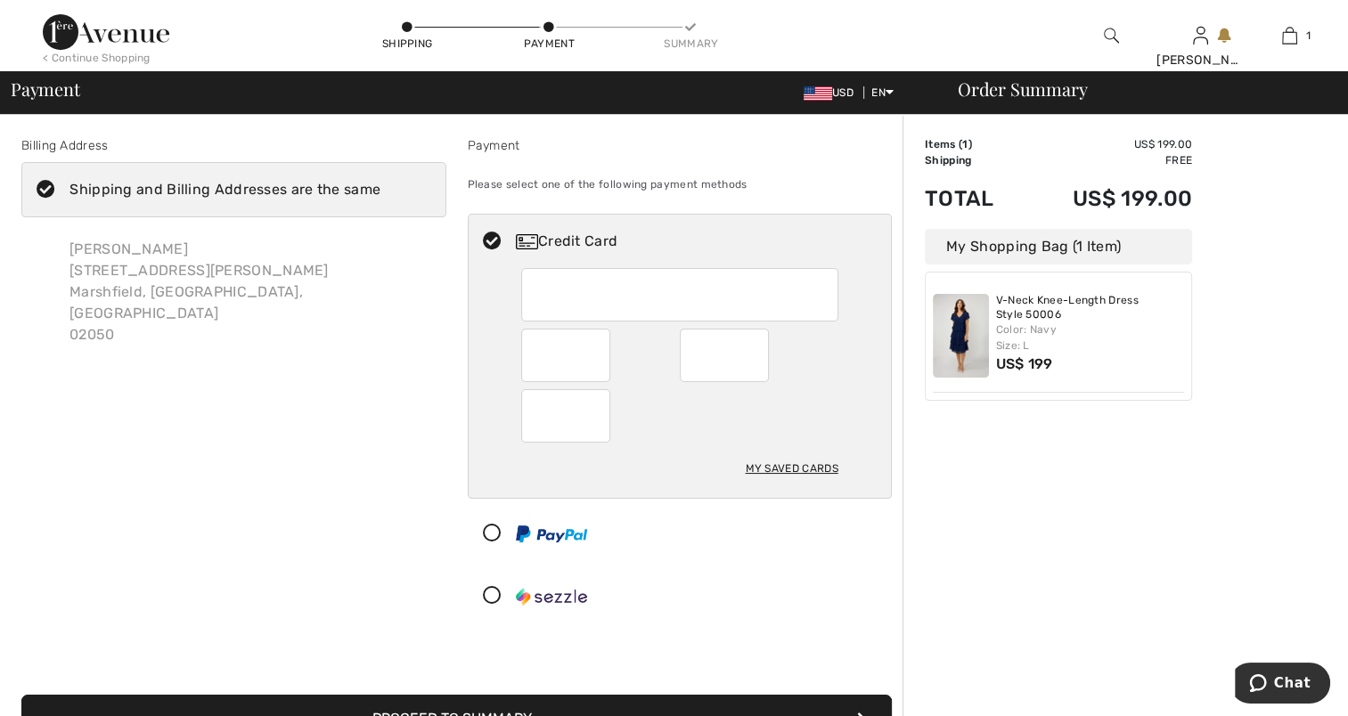
scroll to position [89, 0]
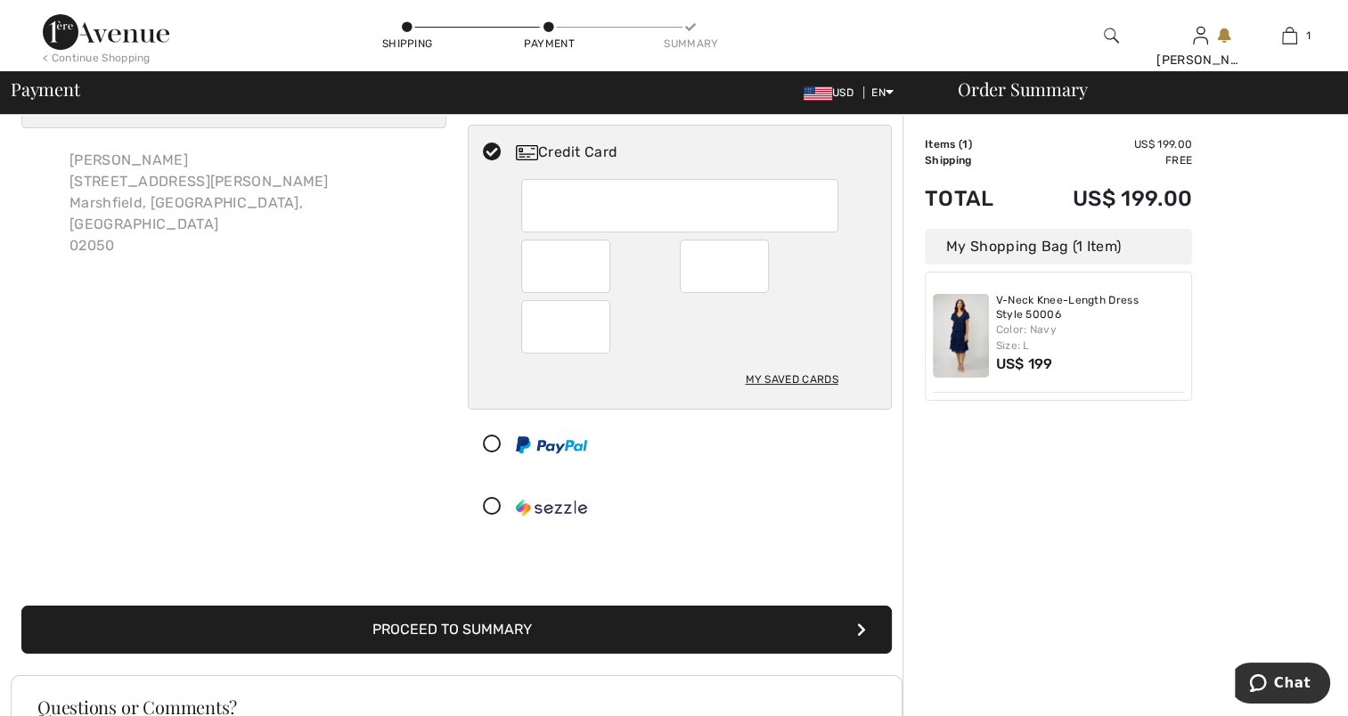
click at [521, 625] on button "Proceed to Summary" at bounding box center [456, 630] width 870 height 48
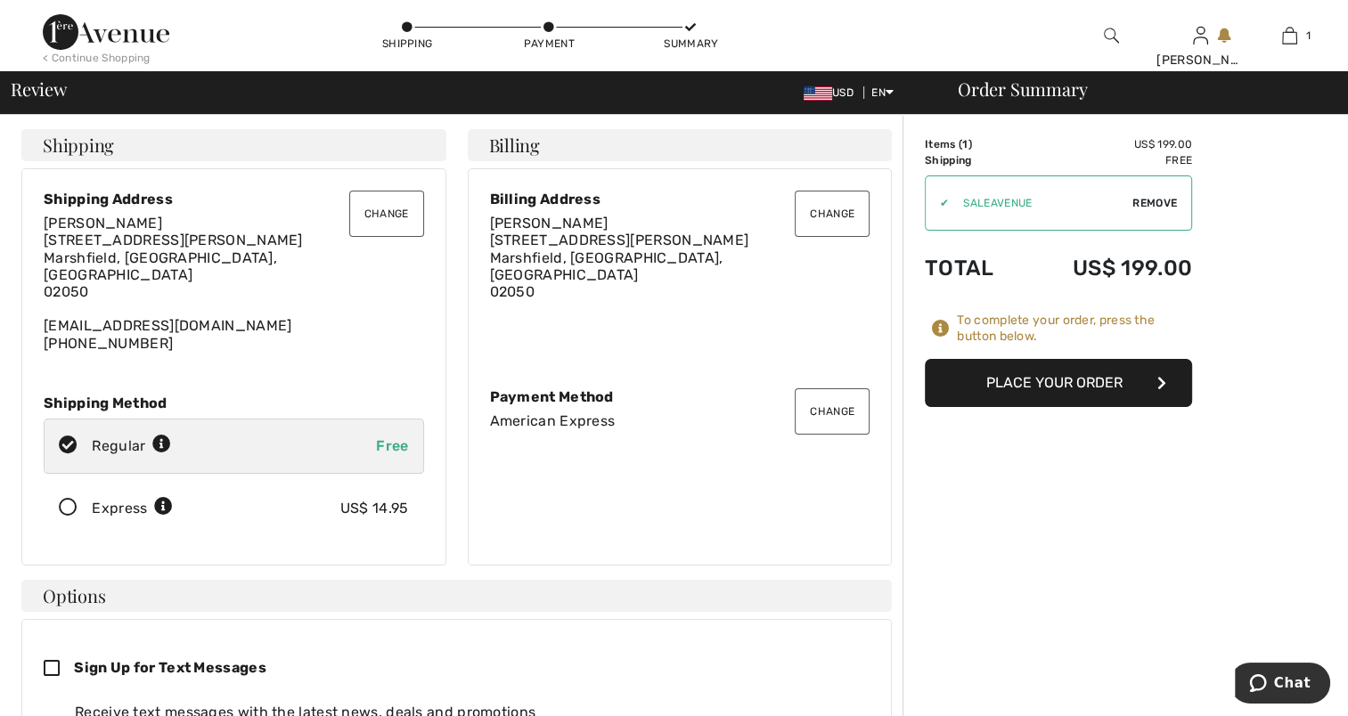
click at [1055, 387] on button "Place Your Order" at bounding box center [1058, 383] width 267 height 48
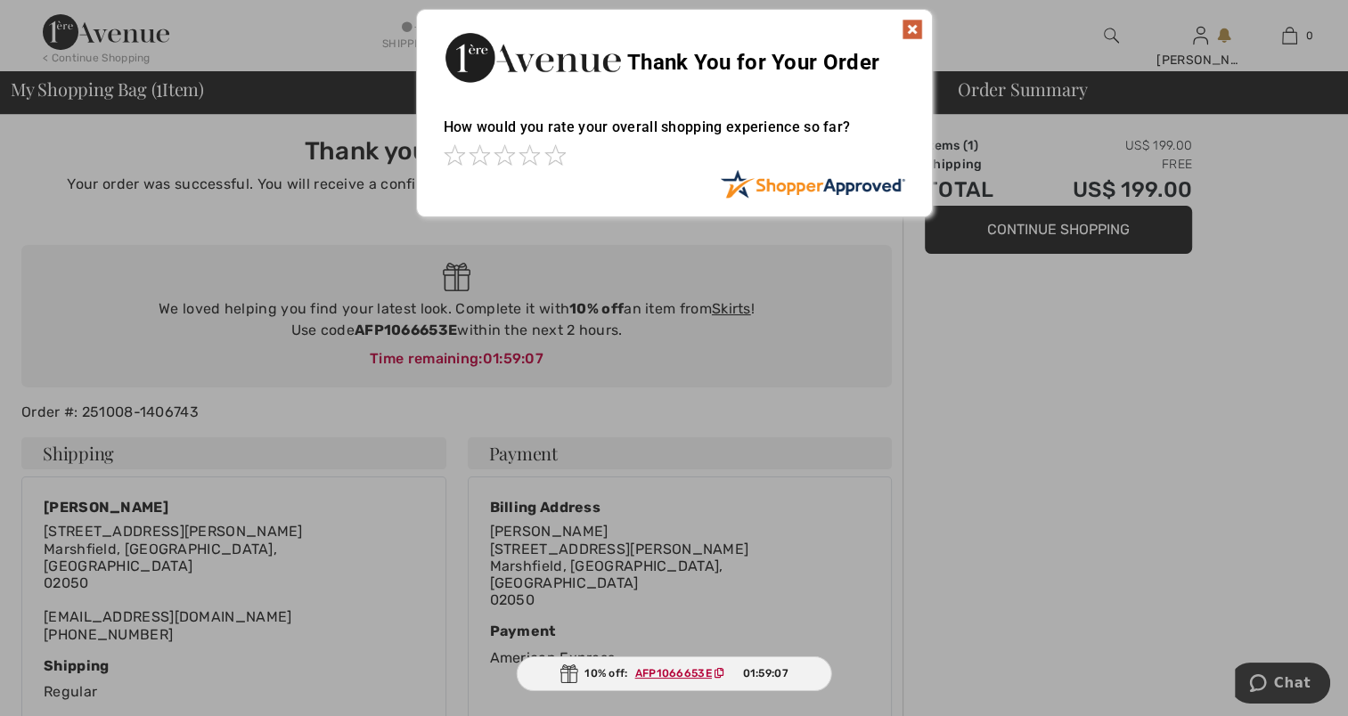
click at [907, 25] on img at bounding box center [912, 29] width 21 height 21
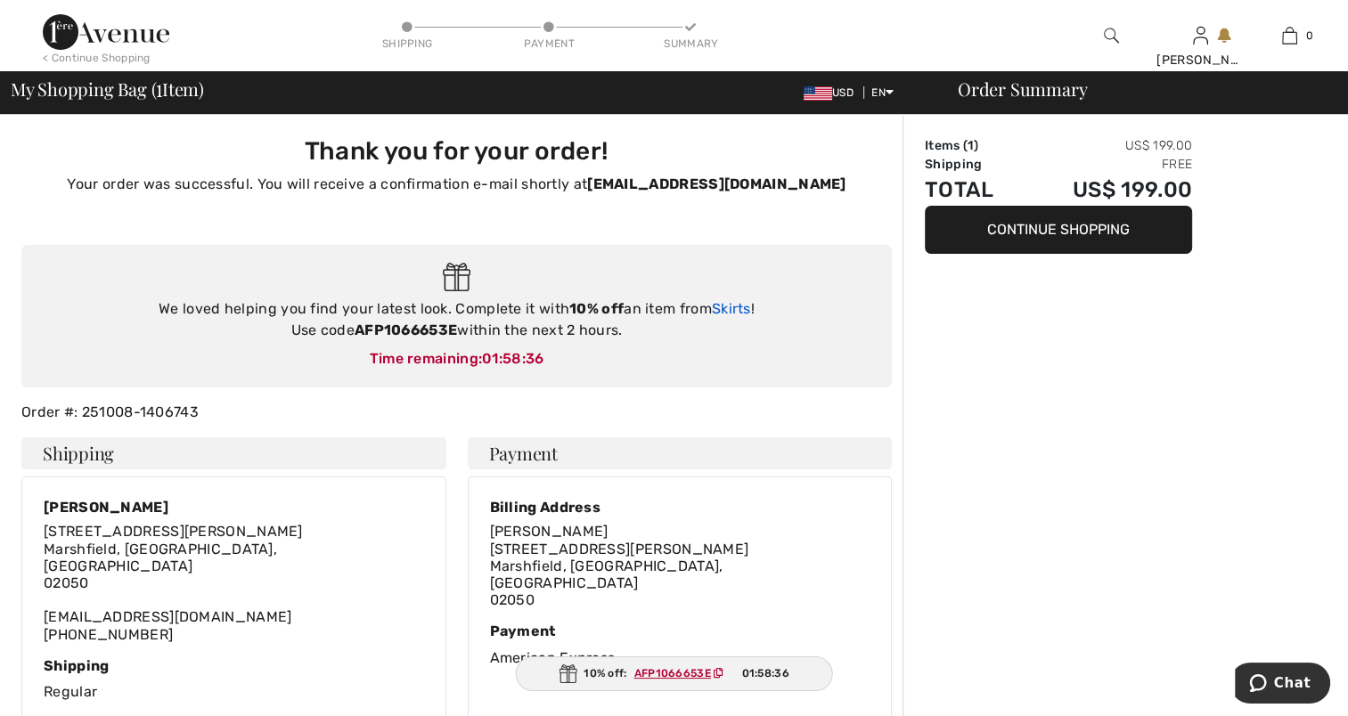
click at [732, 306] on link "Skirts" at bounding box center [731, 308] width 39 height 17
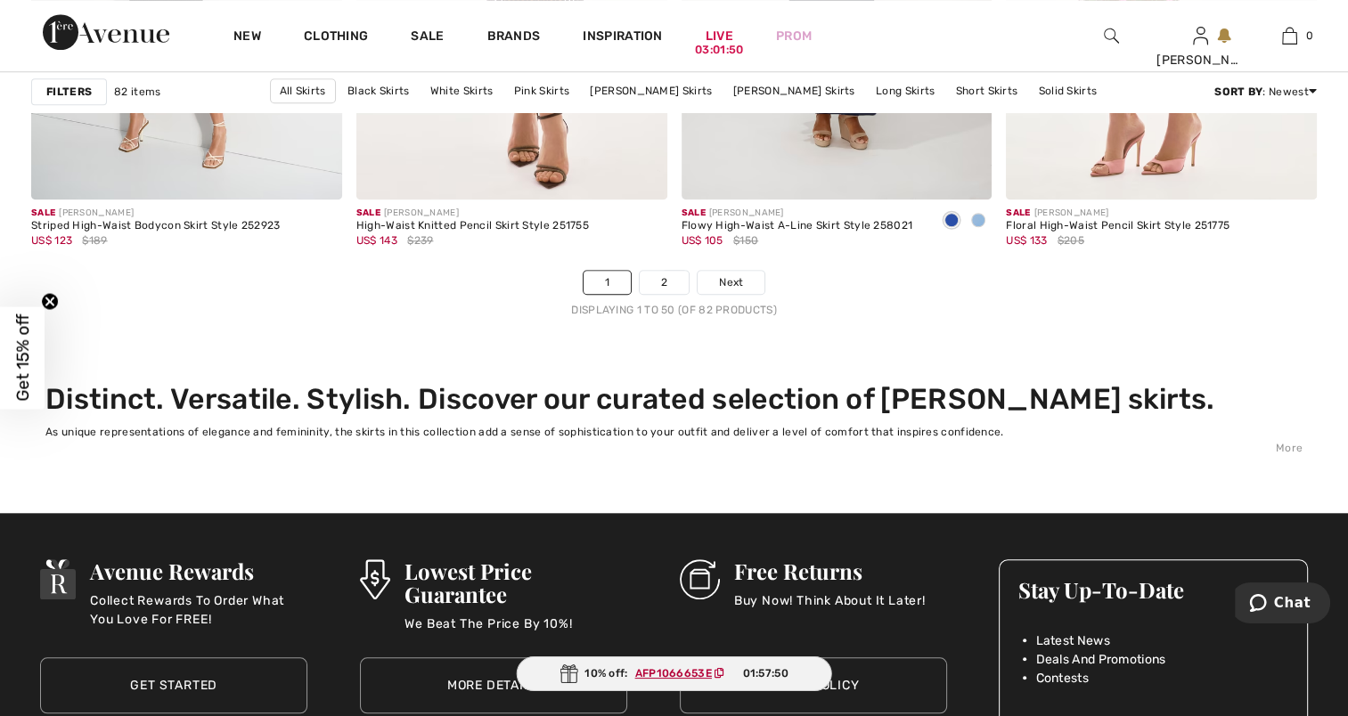
scroll to position [8374, 0]
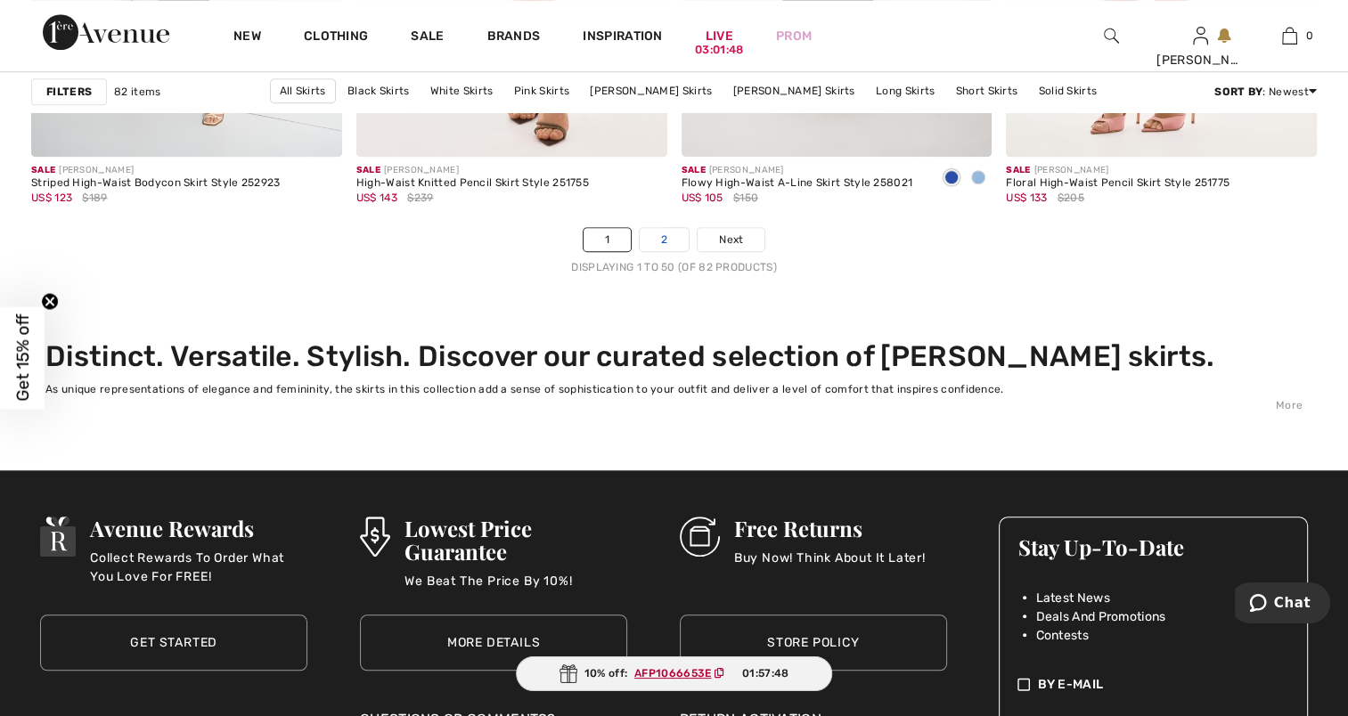
click at [663, 239] on link "2" at bounding box center [664, 239] width 49 height 23
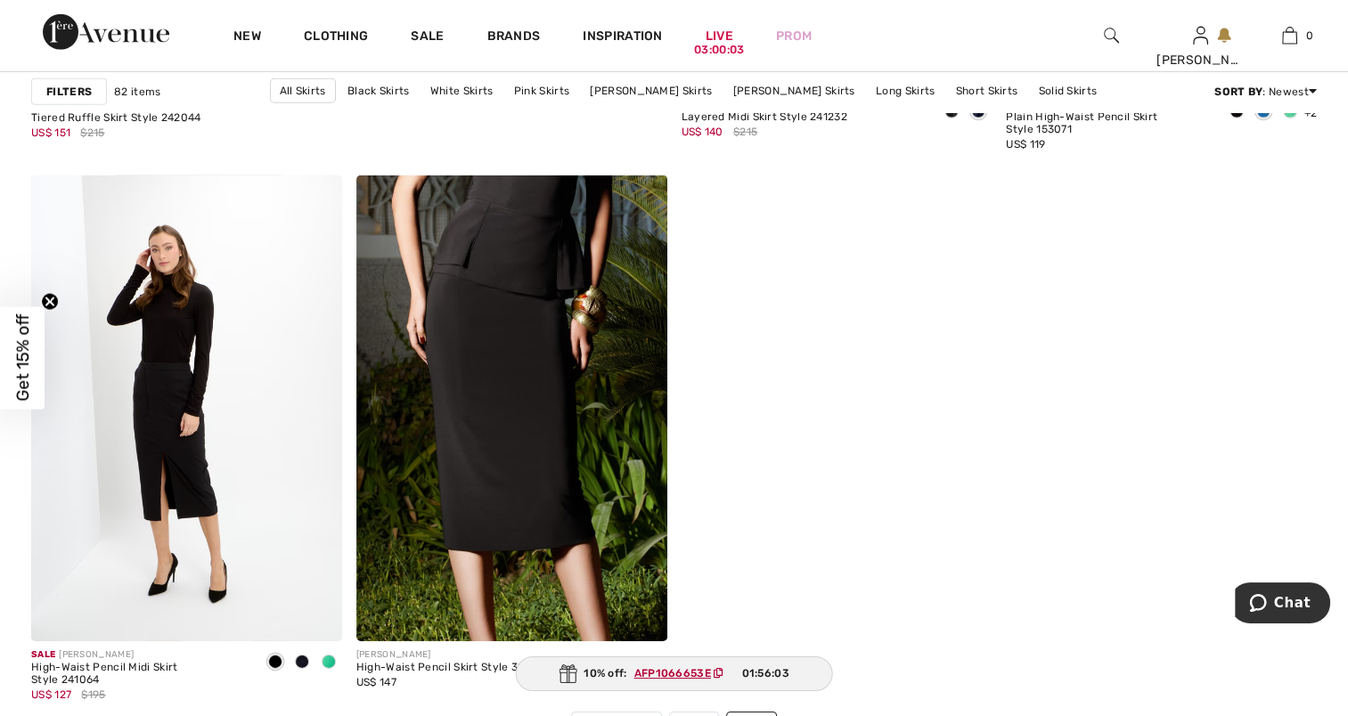
scroll to position [5524, 0]
